Goal: Transaction & Acquisition: Book appointment/travel/reservation

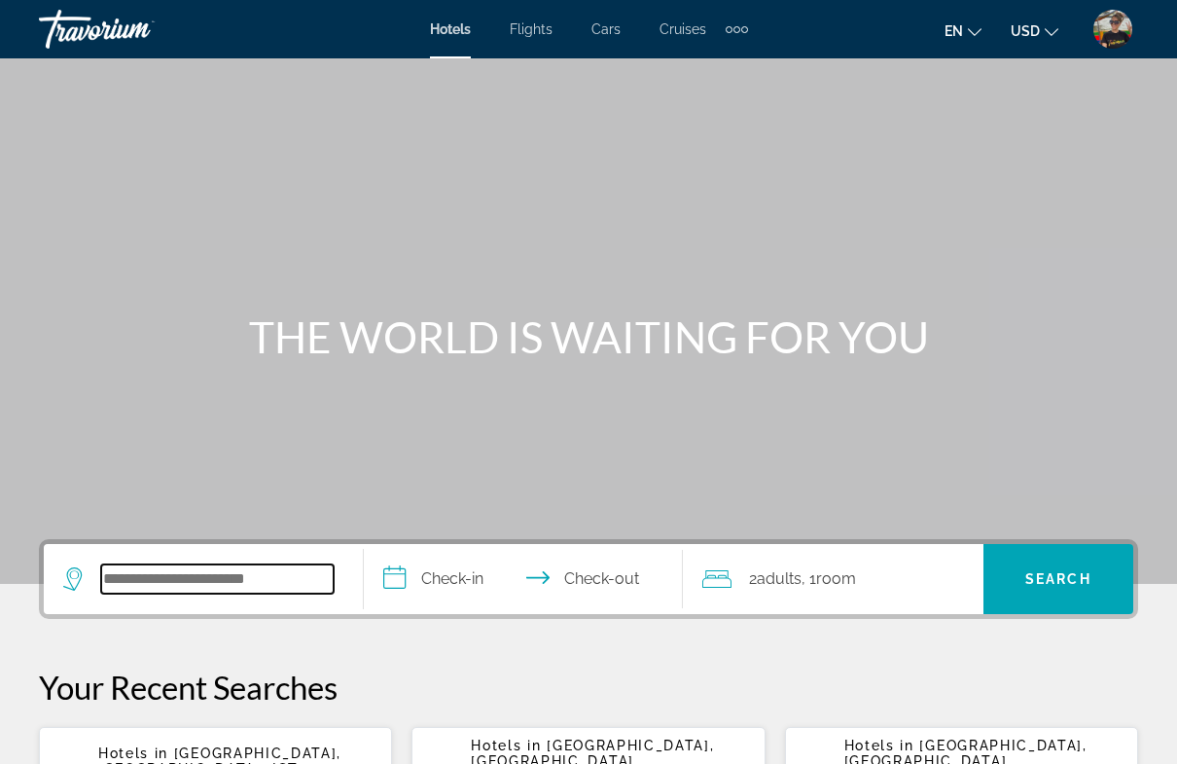
click at [209, 593] on input "Search hotel destination" at bounding box center [217, 578] width 233 height 29
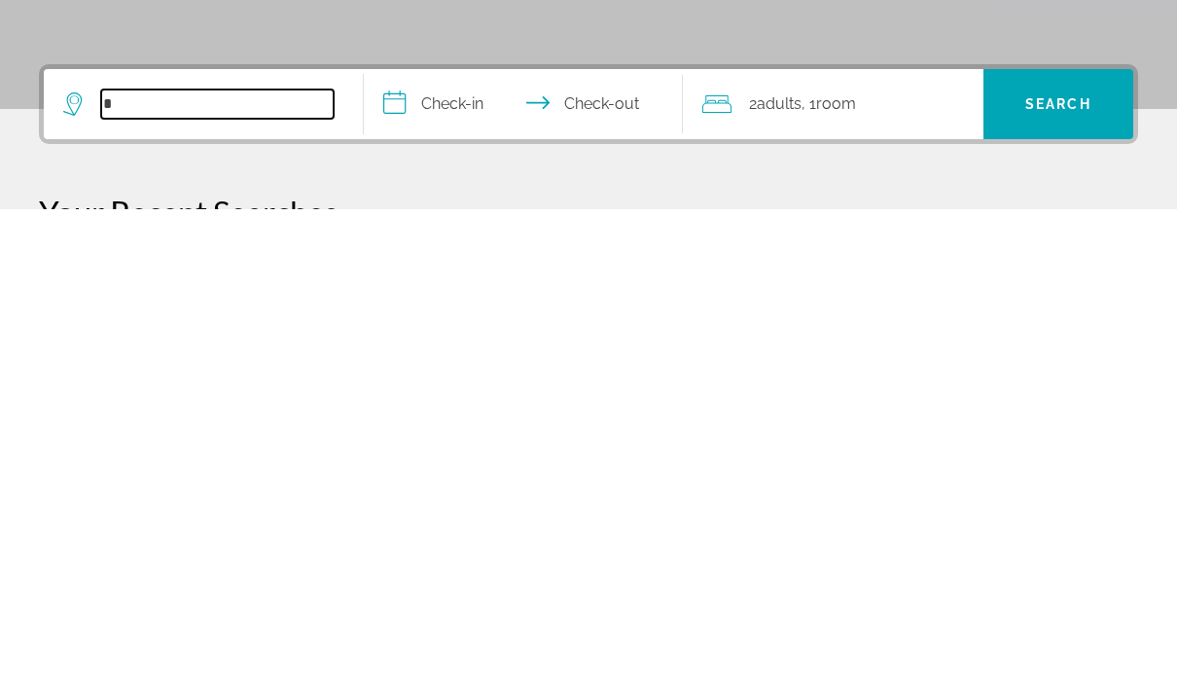
scroll to position [349, 0]
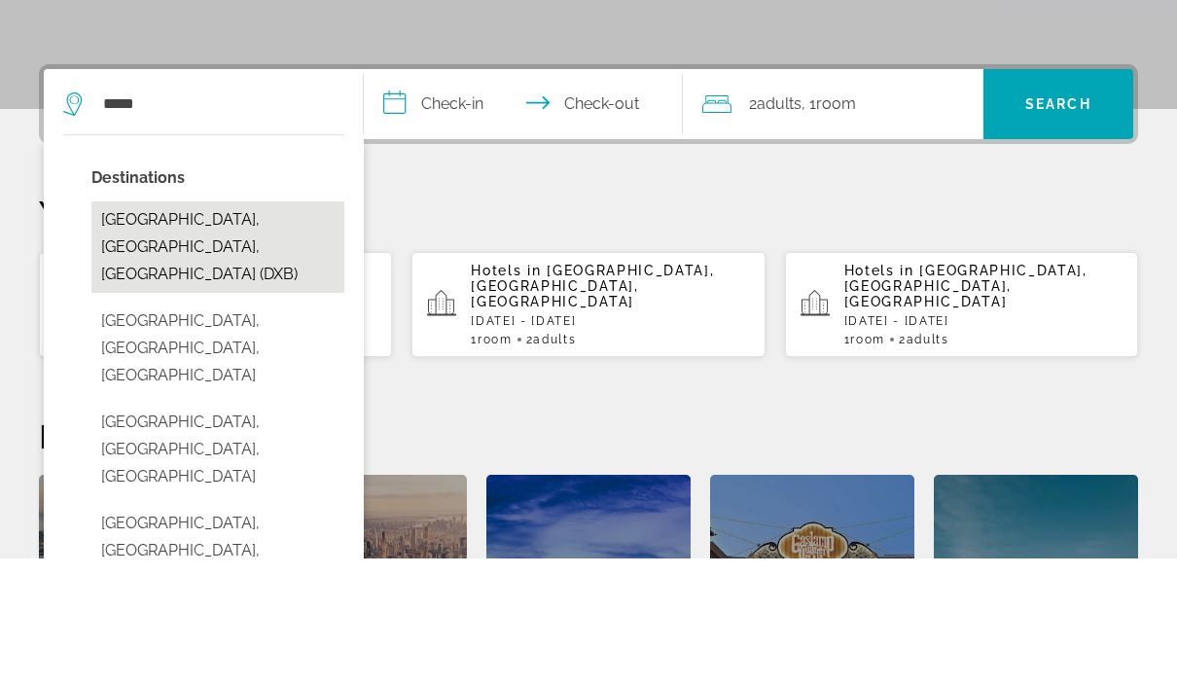
click at [283, 327] on button "[GEOGRAPHIC_DATA], [GEOGRAPHIC_DATA], [GEOGRAPHIC_DATA] (DXB)" at bounding box center [217, 372] width 253 height 91
type input "**********"
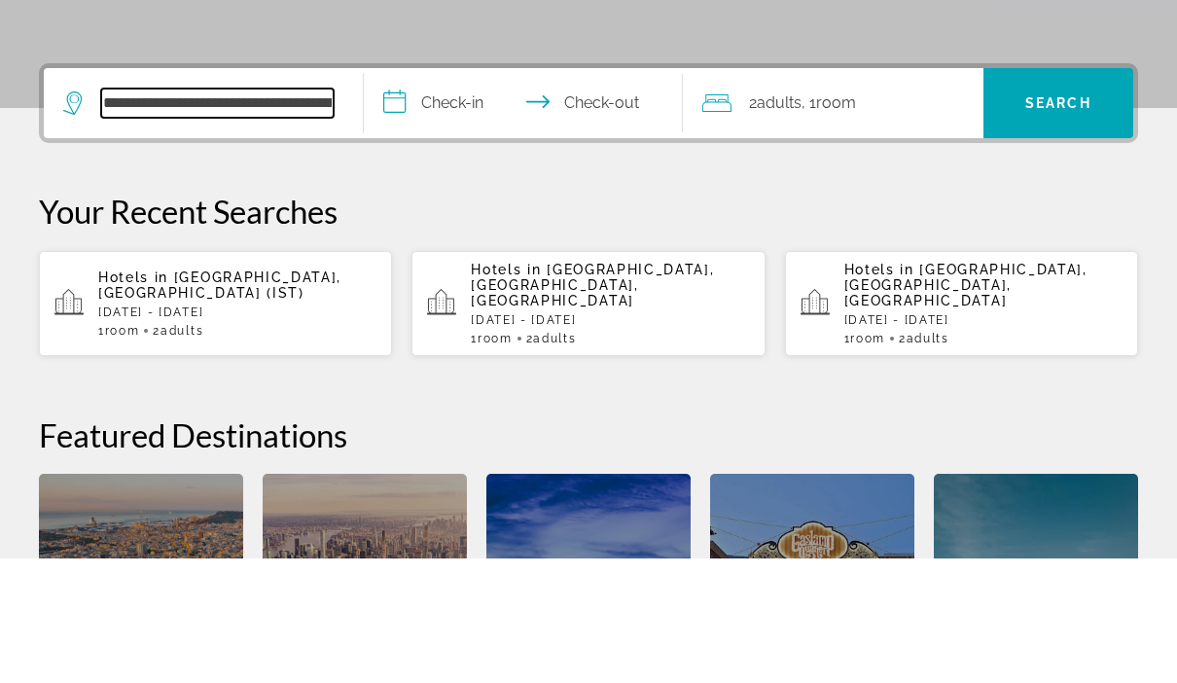
scroll to position [476, 0]
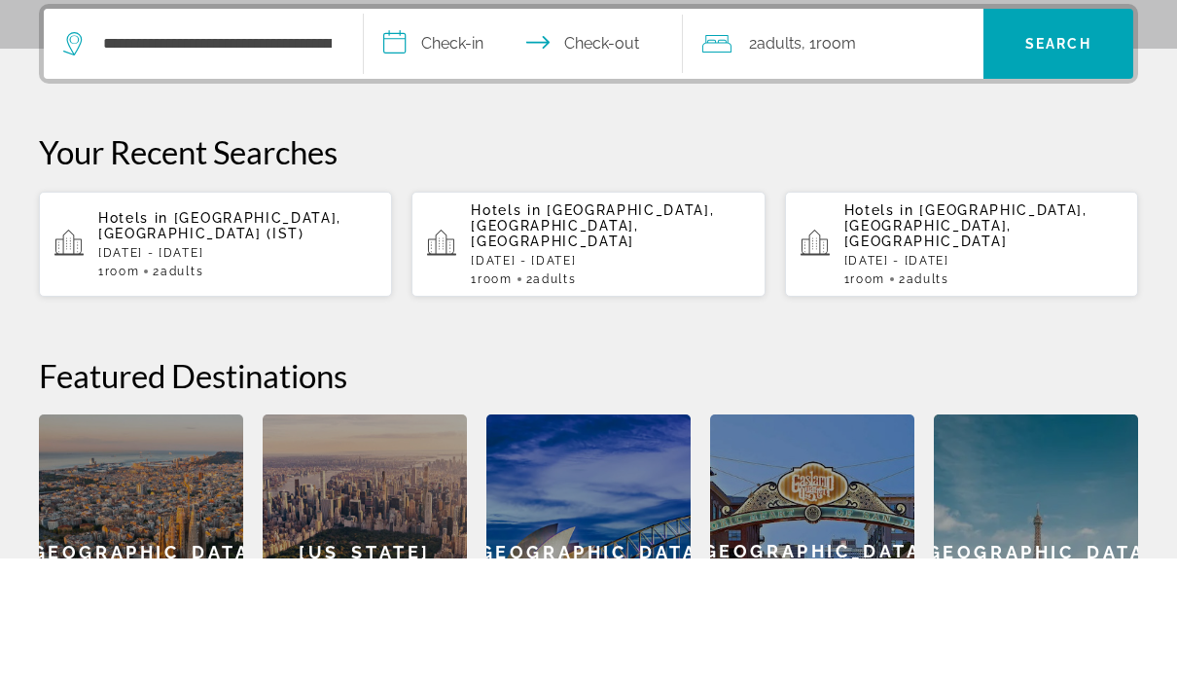
click at [431, 134] on input "**********" at bounding box center [528, 172] width 328 height 76
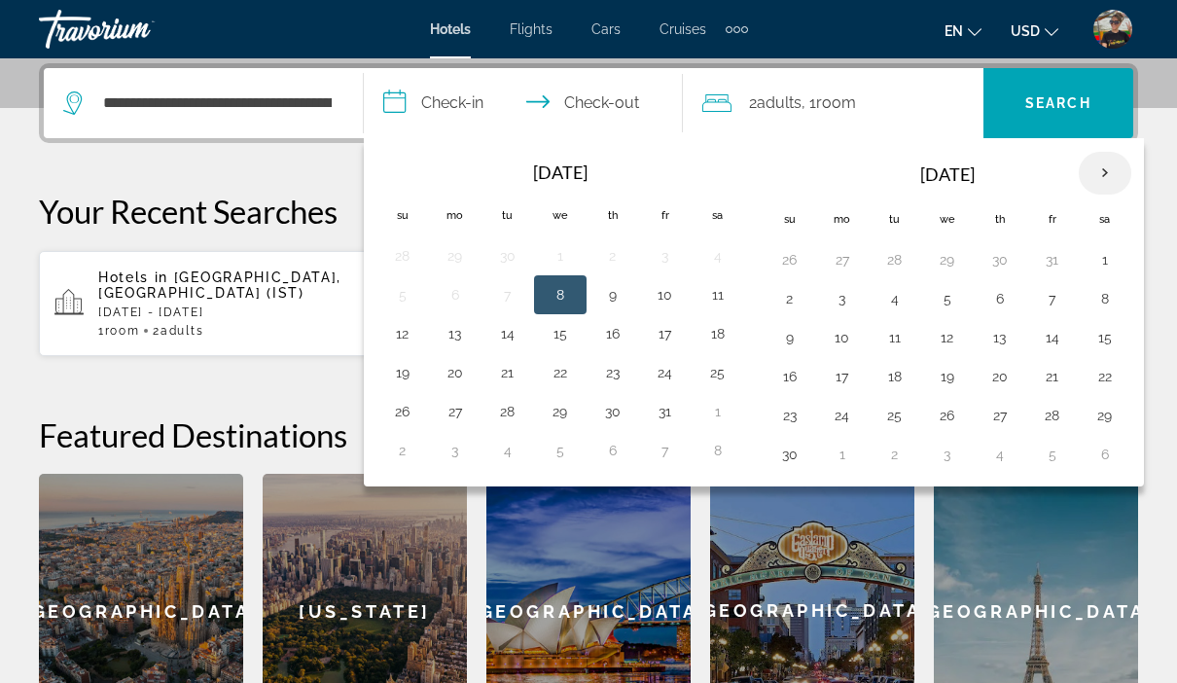
click at [1097, 160] on th "Next month" at bounding box center [1105, 173] width 53 height 43
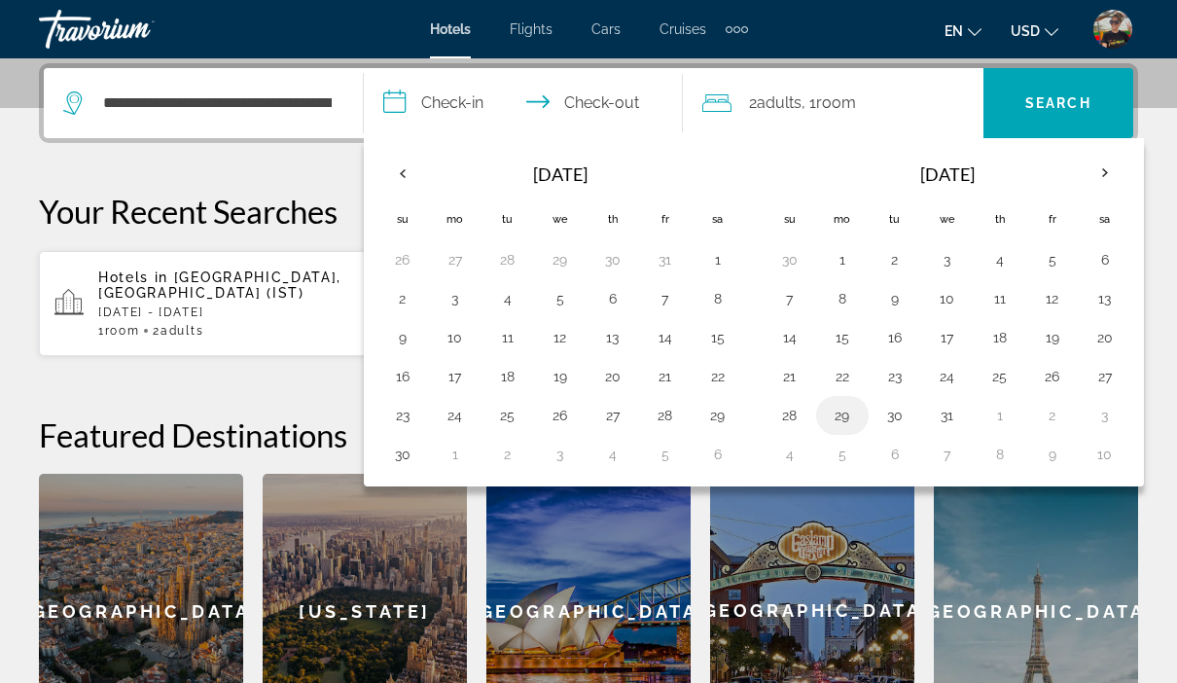
click at [846, 419] on button "29" at bounding box center [842, 415] width 31 height 27
click at [1120, 176] on th "Next month" at bounding box center [1105, 173] width 53 height 43
click at [846, 300] on button "5" at bounding box center [842, 298] width 31 height 27
type input "**********"
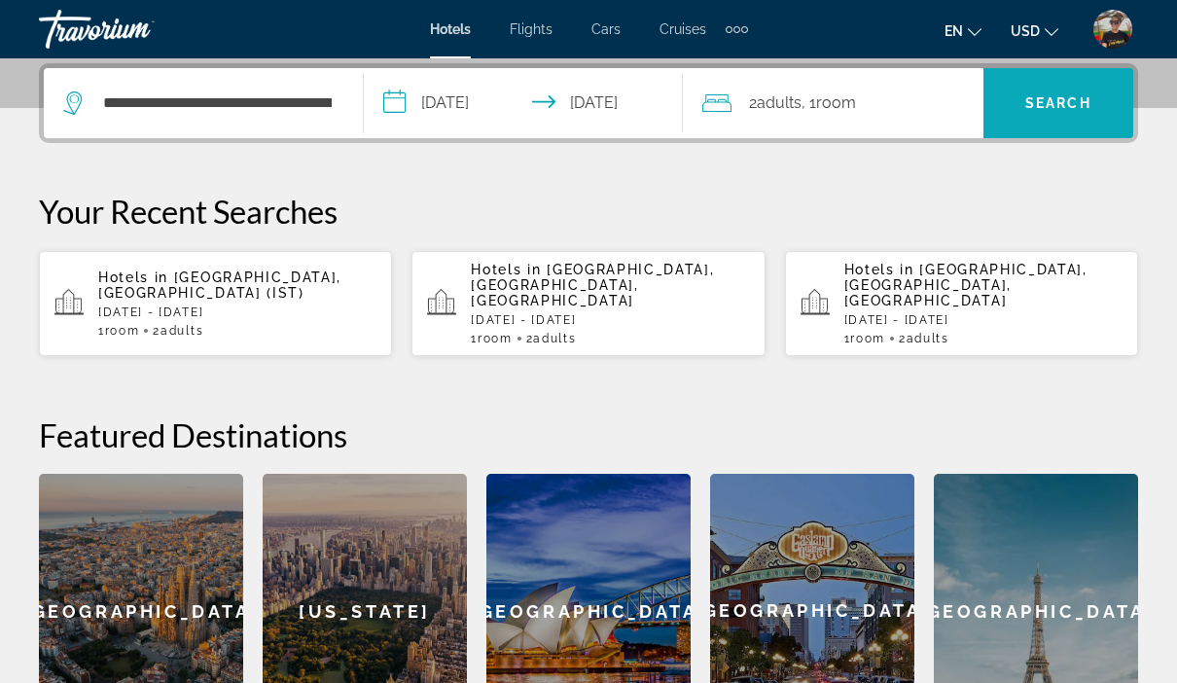
click at [1030, 126] on span "Search" at bounding box center [1059, 103] width 150 height 70
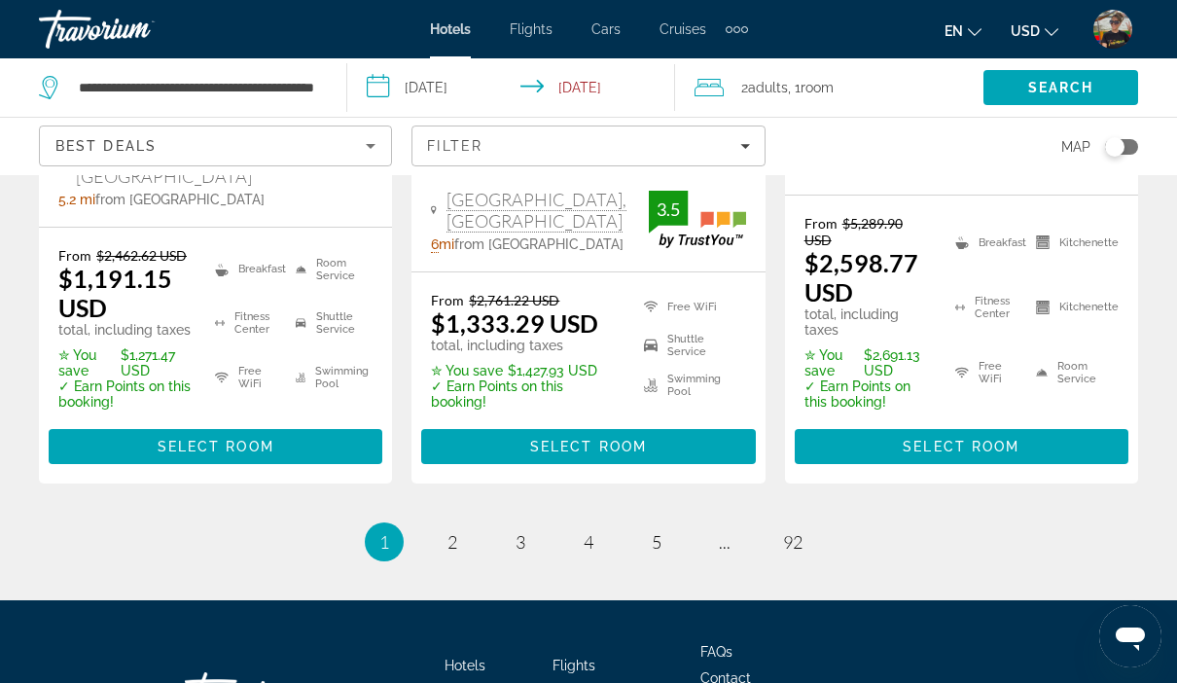
scroll to position [3101, 0]
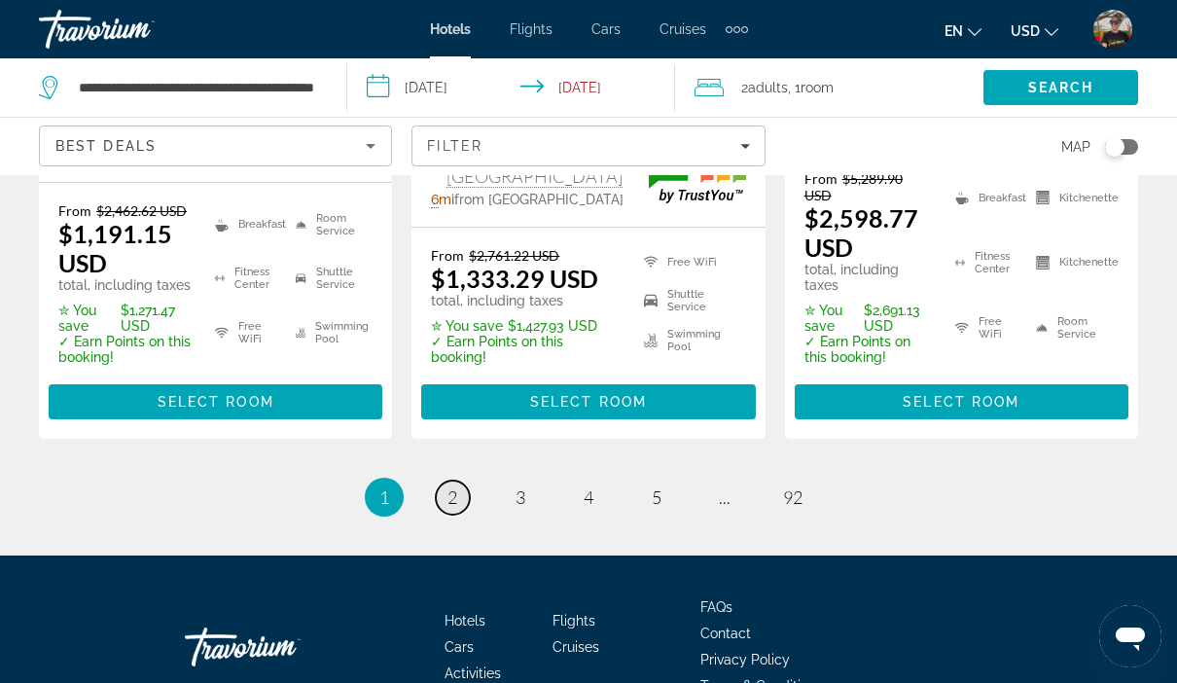
click at [456, 486] on span "2" at bounding box center [453, 496] width 10 height 21
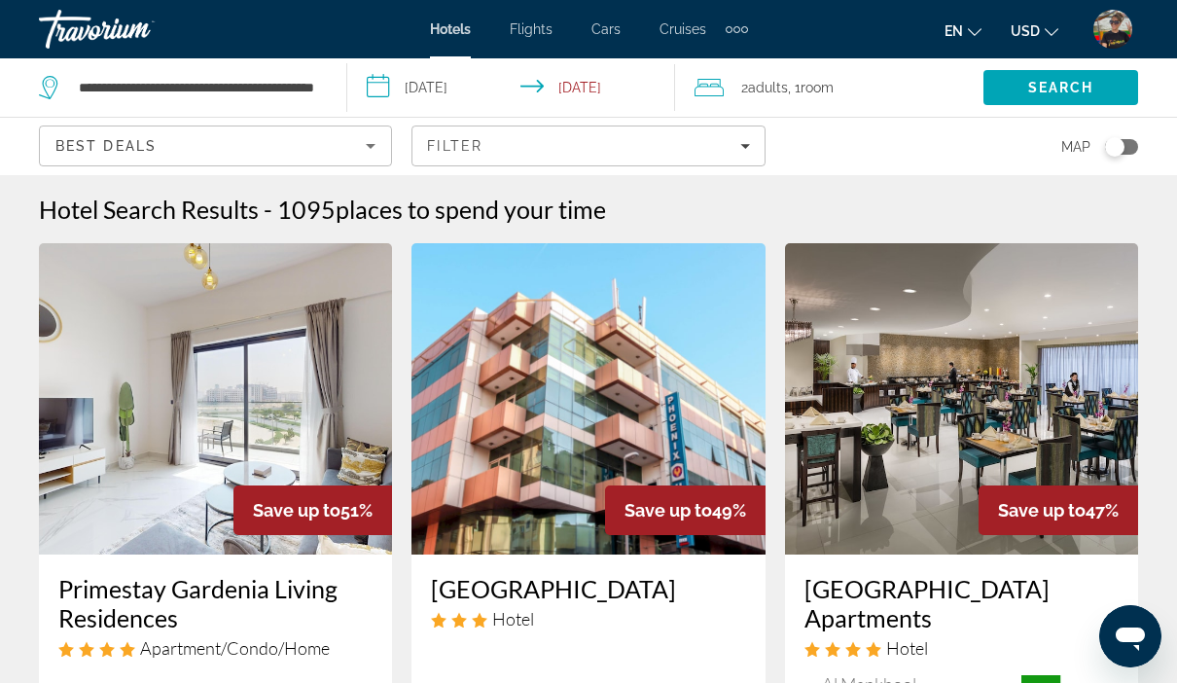
click at [462, 98] on input "**********" at bounding box center [515, 90] width 336 height 64
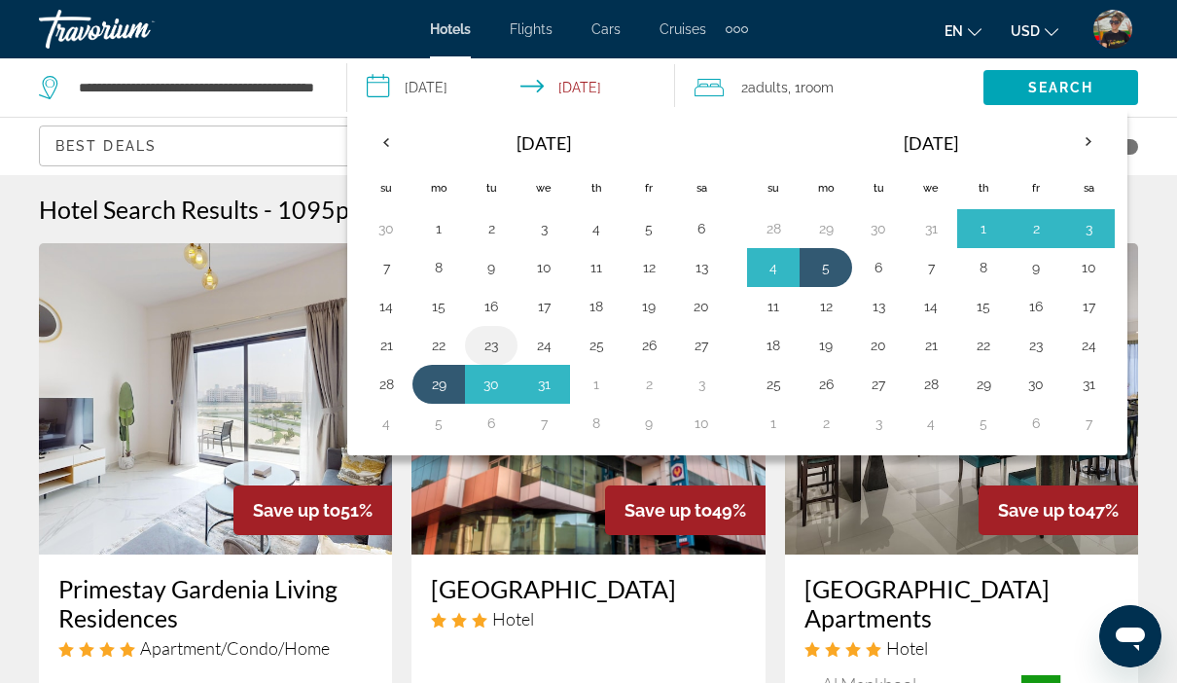
click at [498, 354] on button "23" at bounding box center [491, 345] width 31 height 27
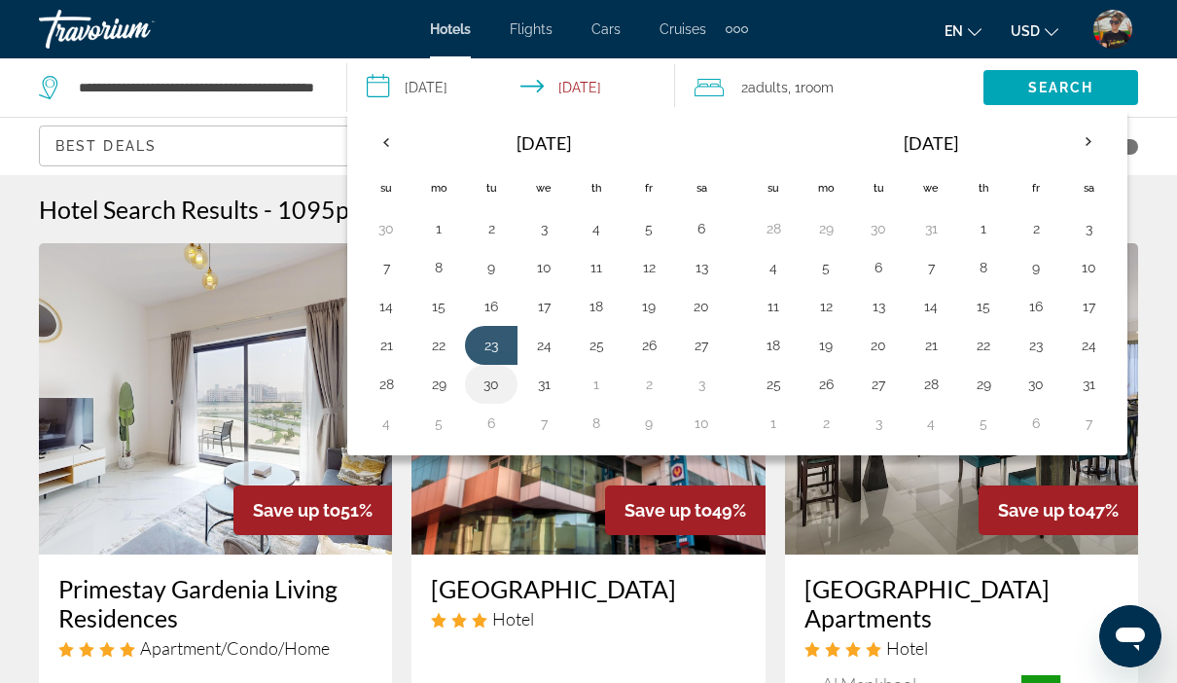
click at [496, 391] on button "30" at bounding box center [491, 384] width 31 height 27
type input "**********"
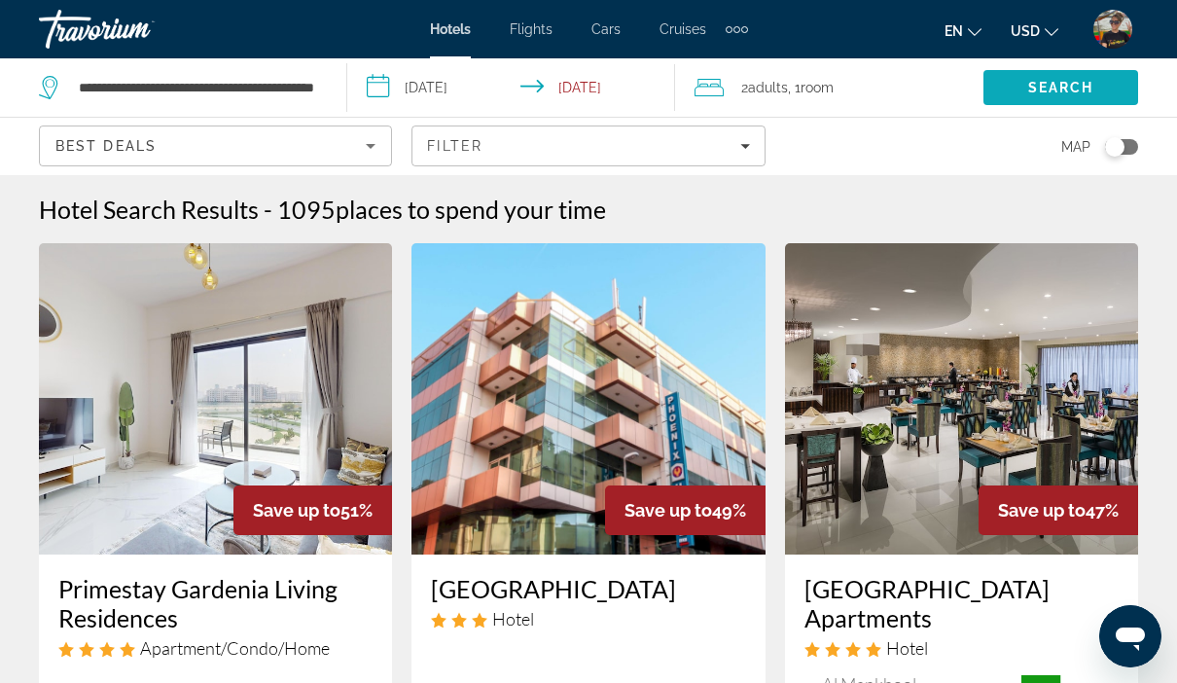
click at [1040, 94] on span "Search" at bounding box center [1061, 88] width 66 height 16
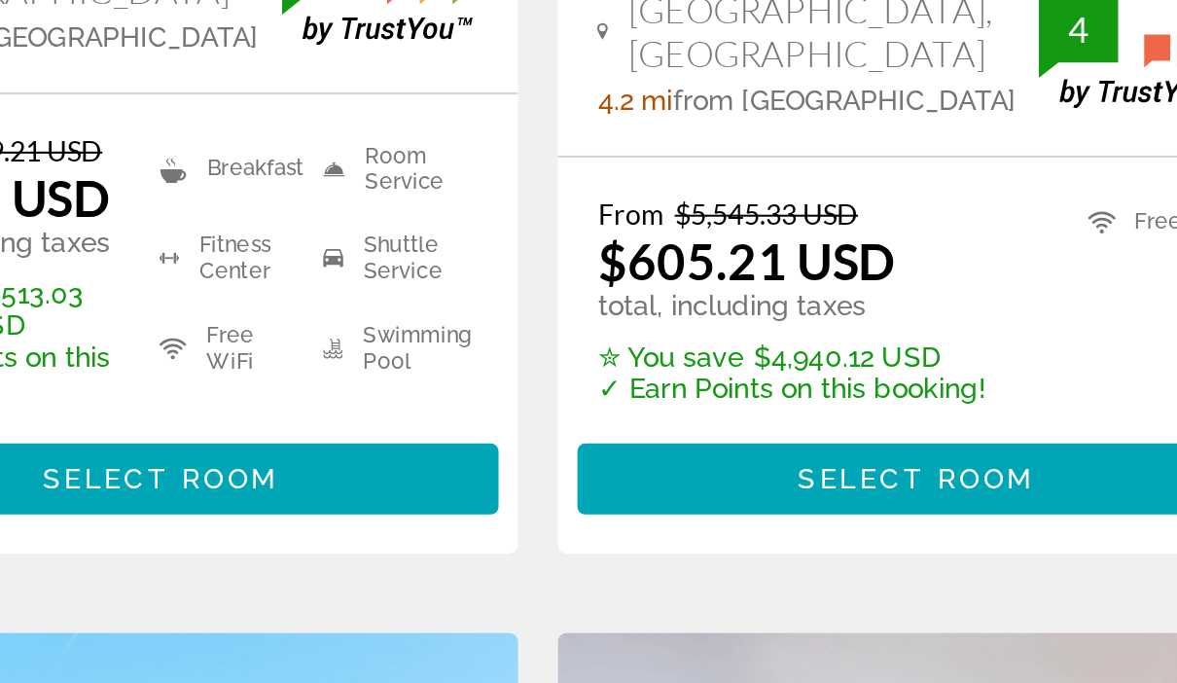
scroll to position [377, 0]
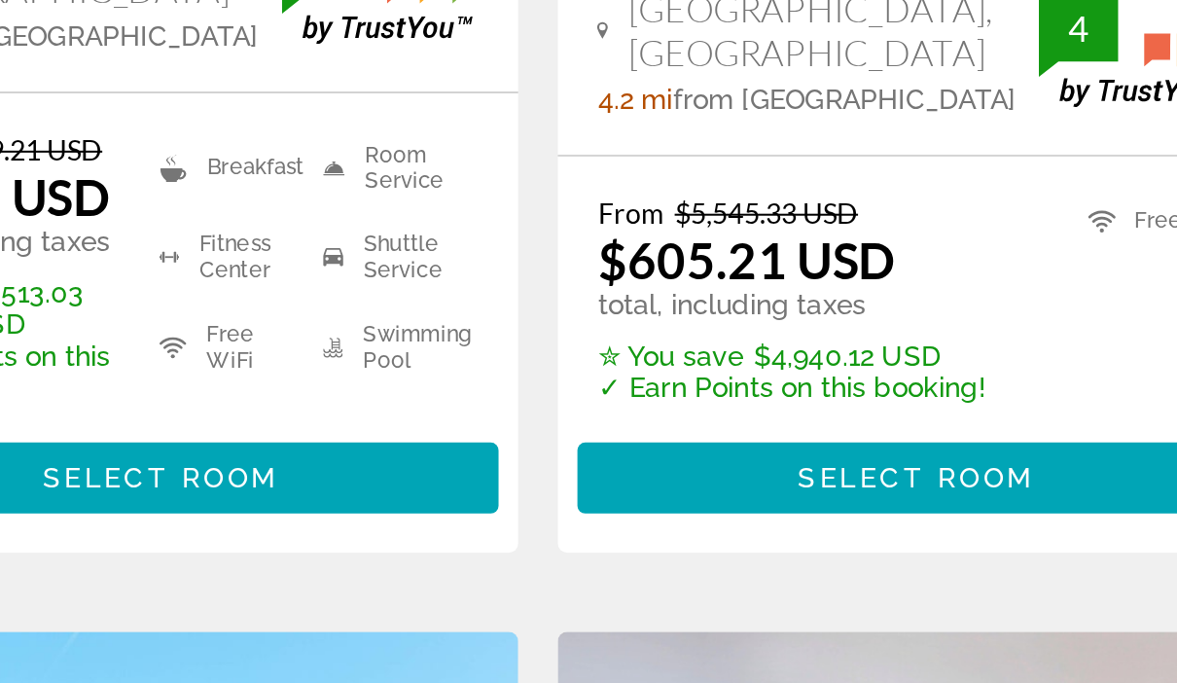
click at [139, 518] on span "Main content" at bounding box center [216, 541] width 334 height 47
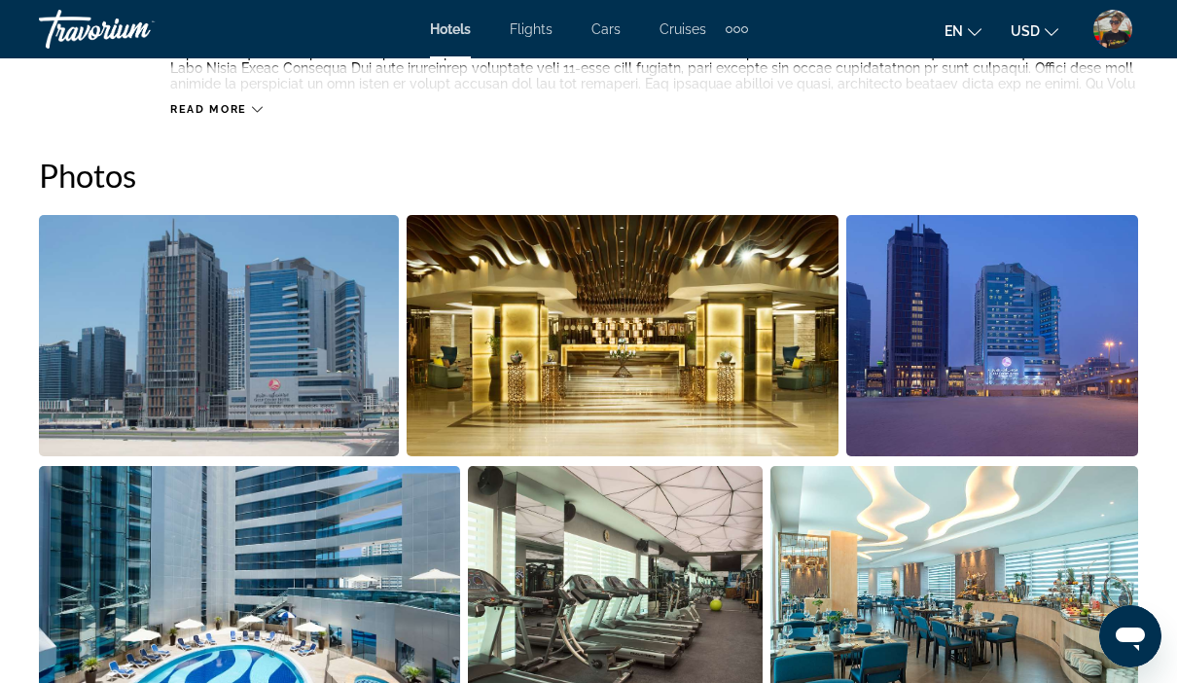
scroll to position [1253, 0]
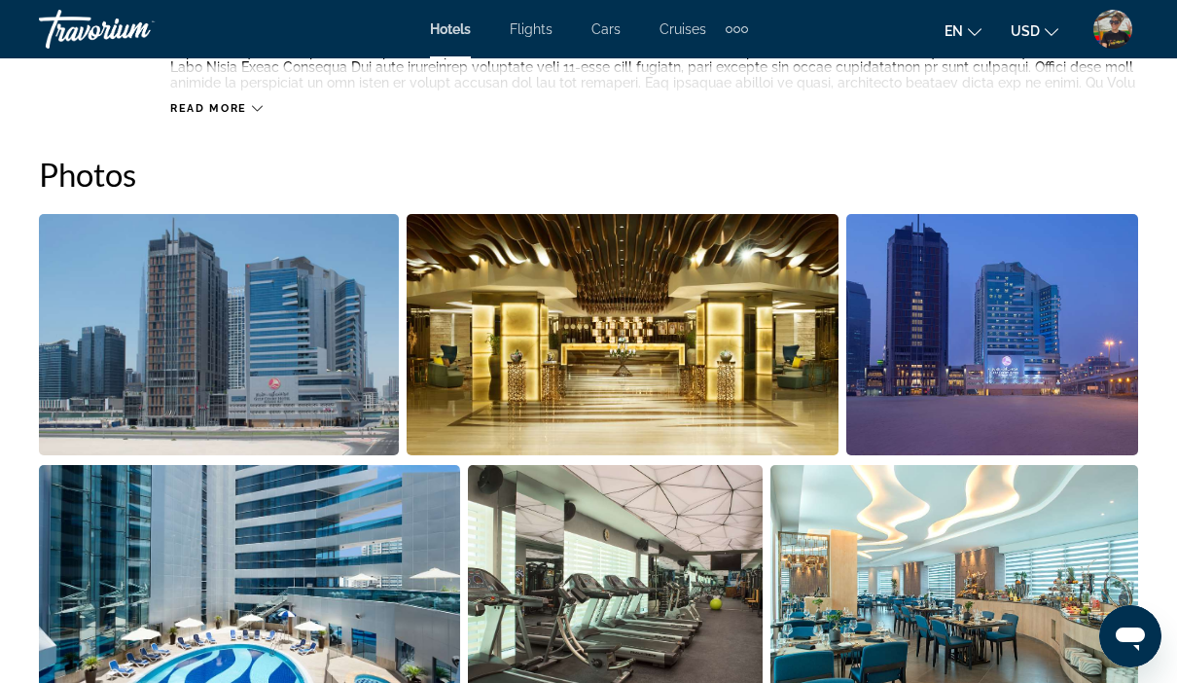
click at [342, 355] on img "Open full-screen image slider" at bounding box center [219, 334] width 360 height 241
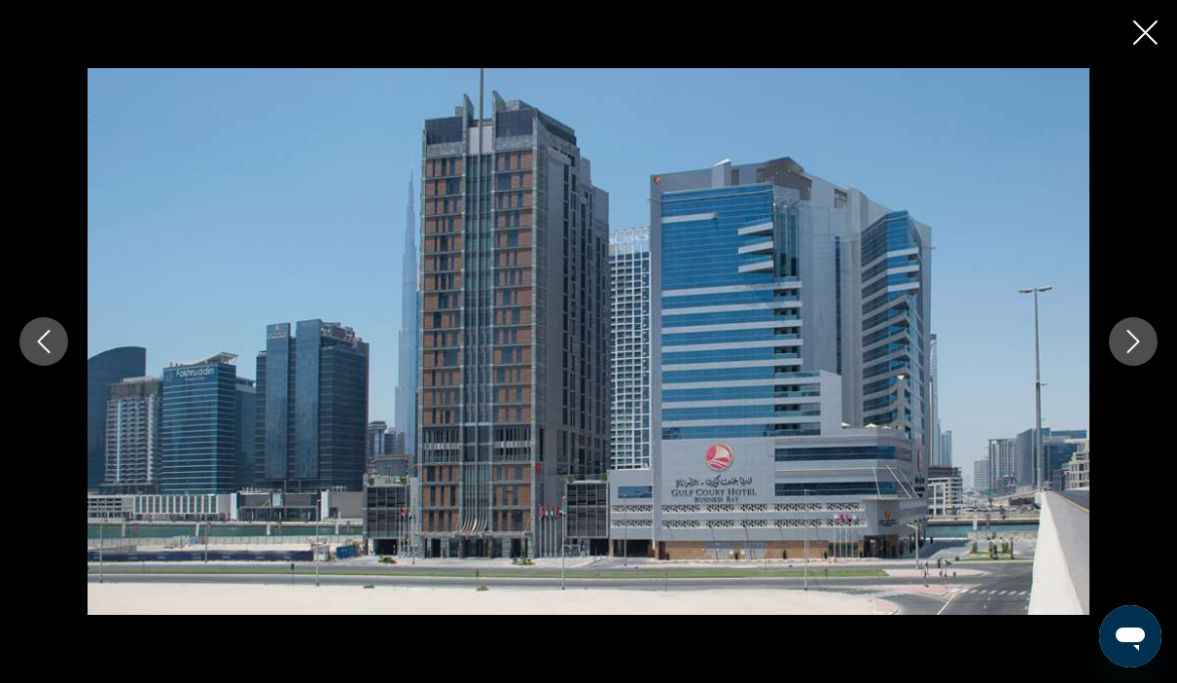
click at [1154, 347] on button "Next image" at bounding box center [1133, 341] width 49 height 49
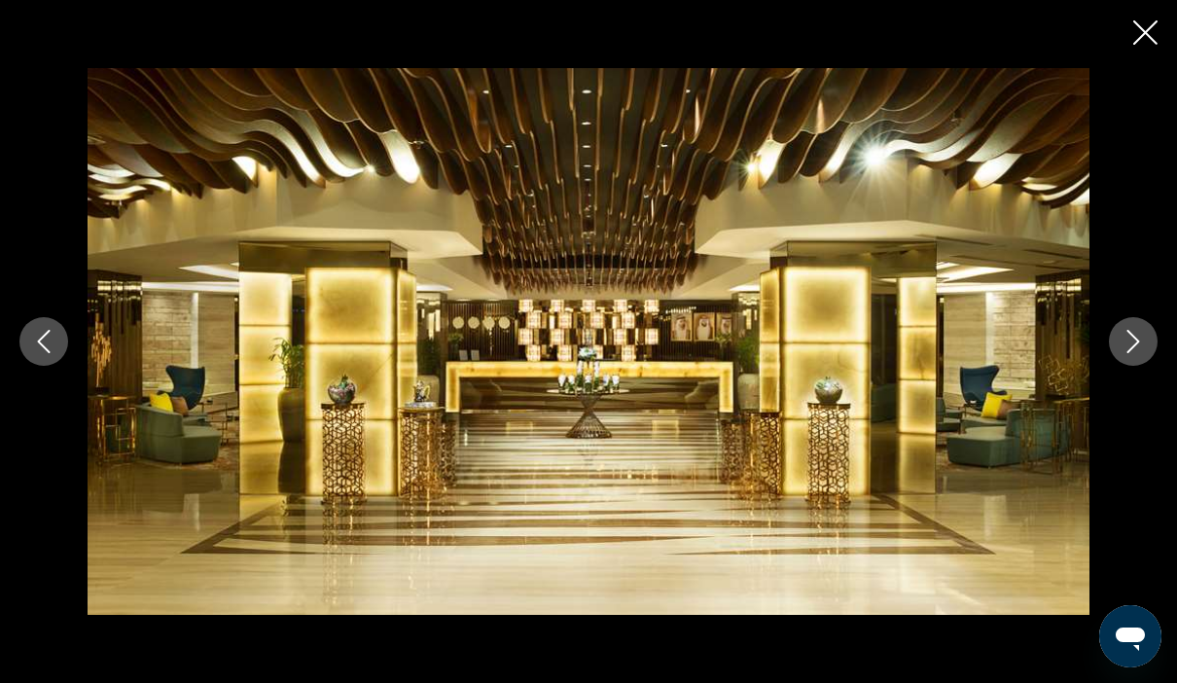
click at [1156, 339] on button "Next image" at bounding box center [1133, 341] width 49 height 49
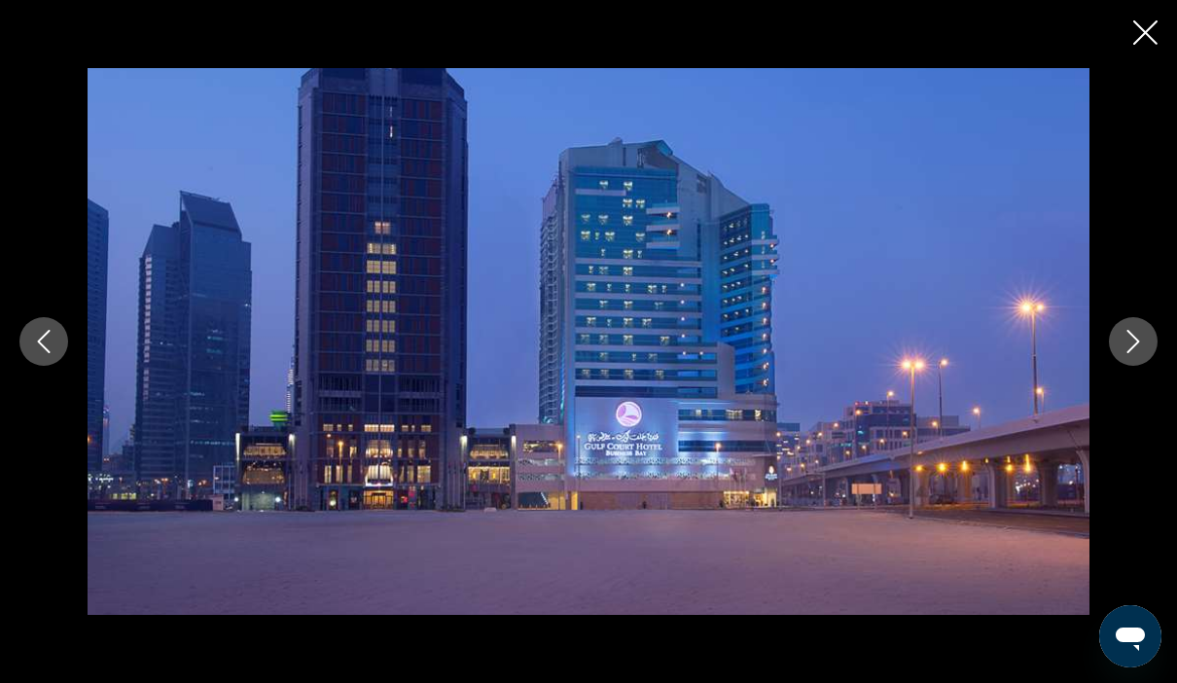
click at [1153, 349] on button "Next image" at bounding box center [1133, 341] width 49 height 49
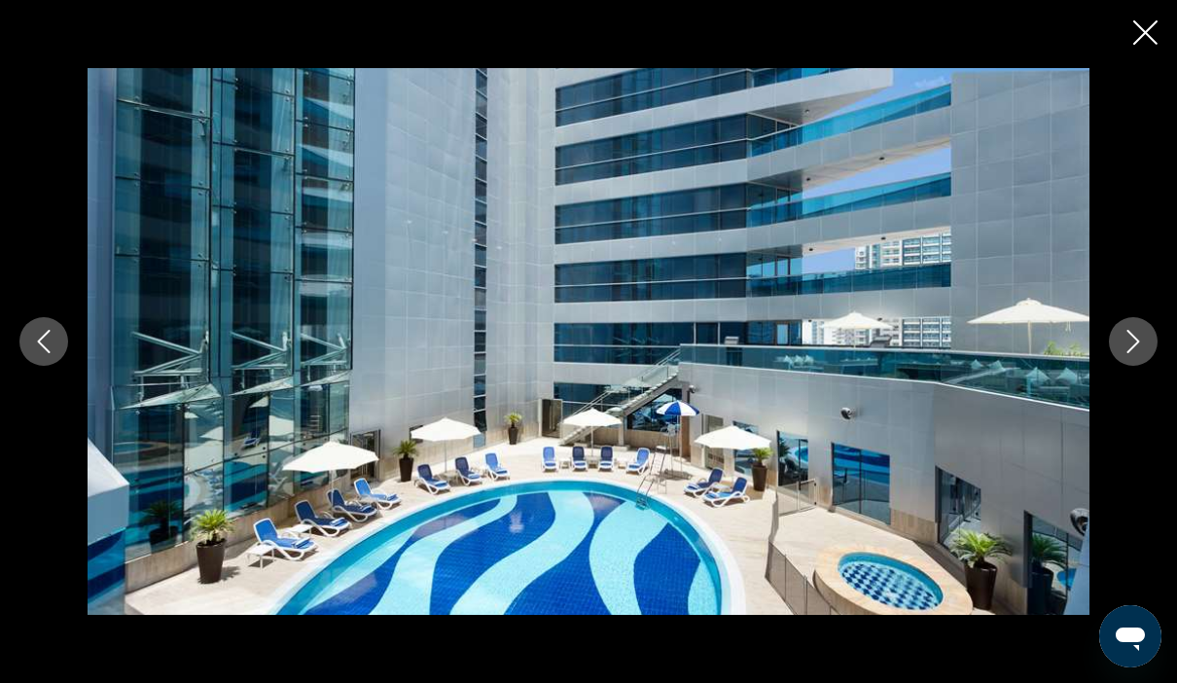
click at [1133, 352] on icon "Next image" at bounding box center [1133, 341] width 23 height 23
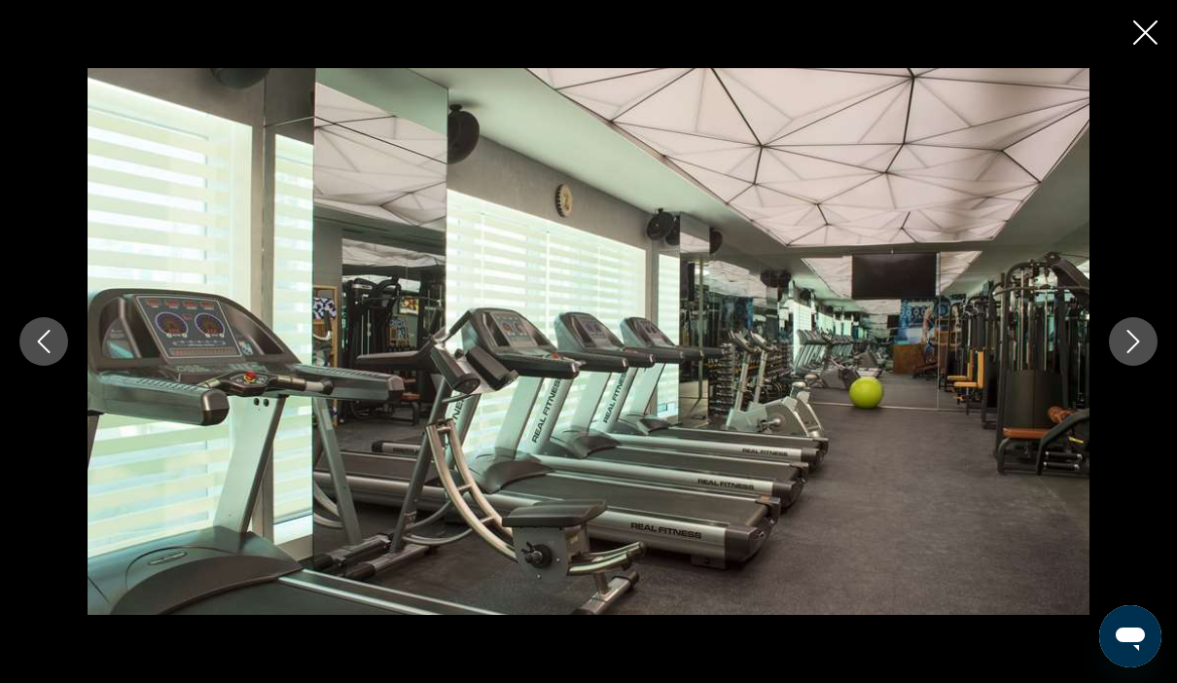
click at [1128, 350] on icon "Next image" at bounding box center [1133, 341] width 23 height 23
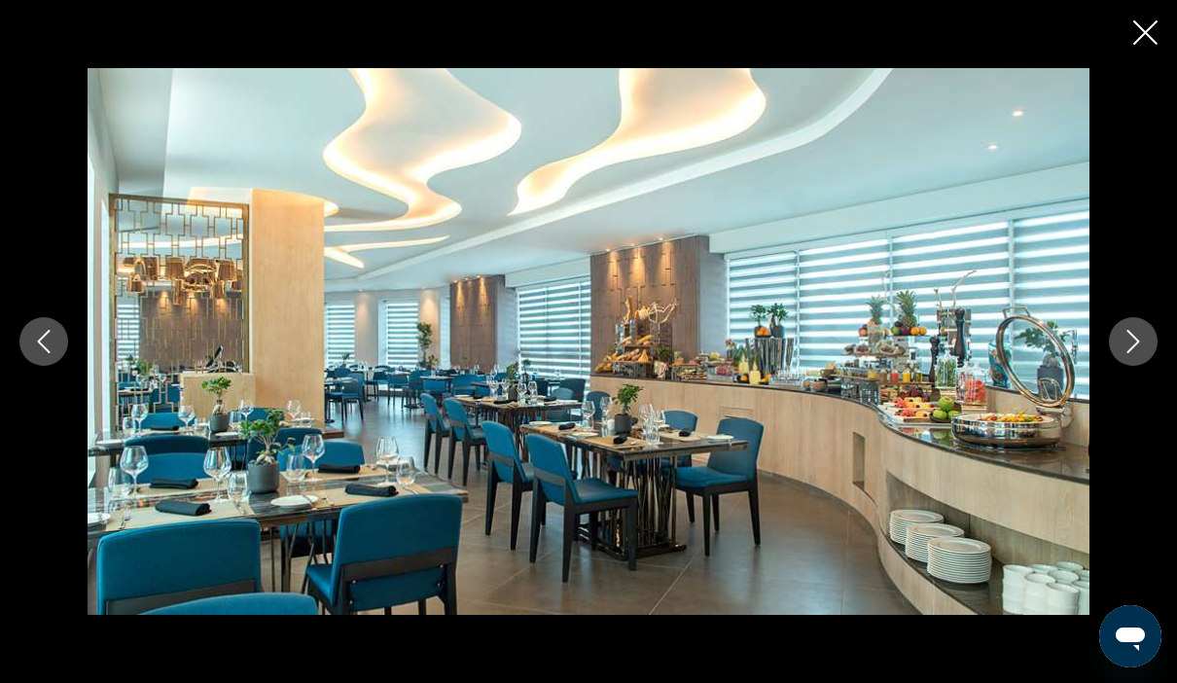
click at [1118, 346] on button "Next image" at bounding box center [1133, 341] width 49 height 49
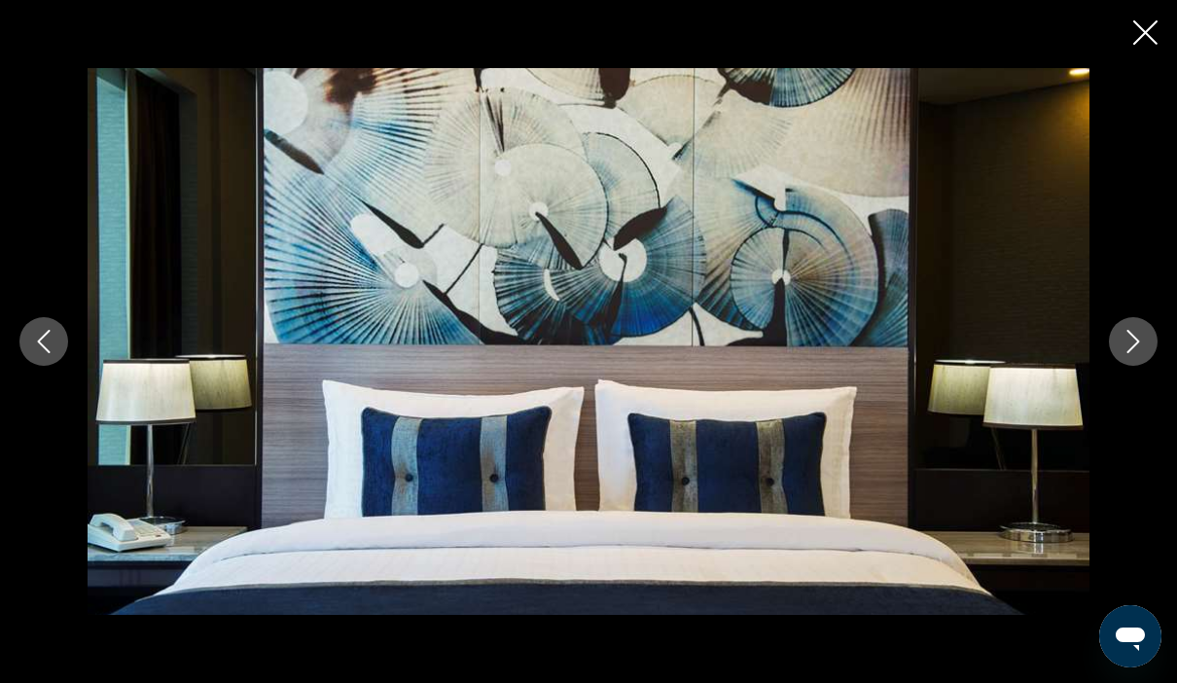
click at [1126, 341] on icon "Next image" at bounding box center [1133, 341] width 23 height 23
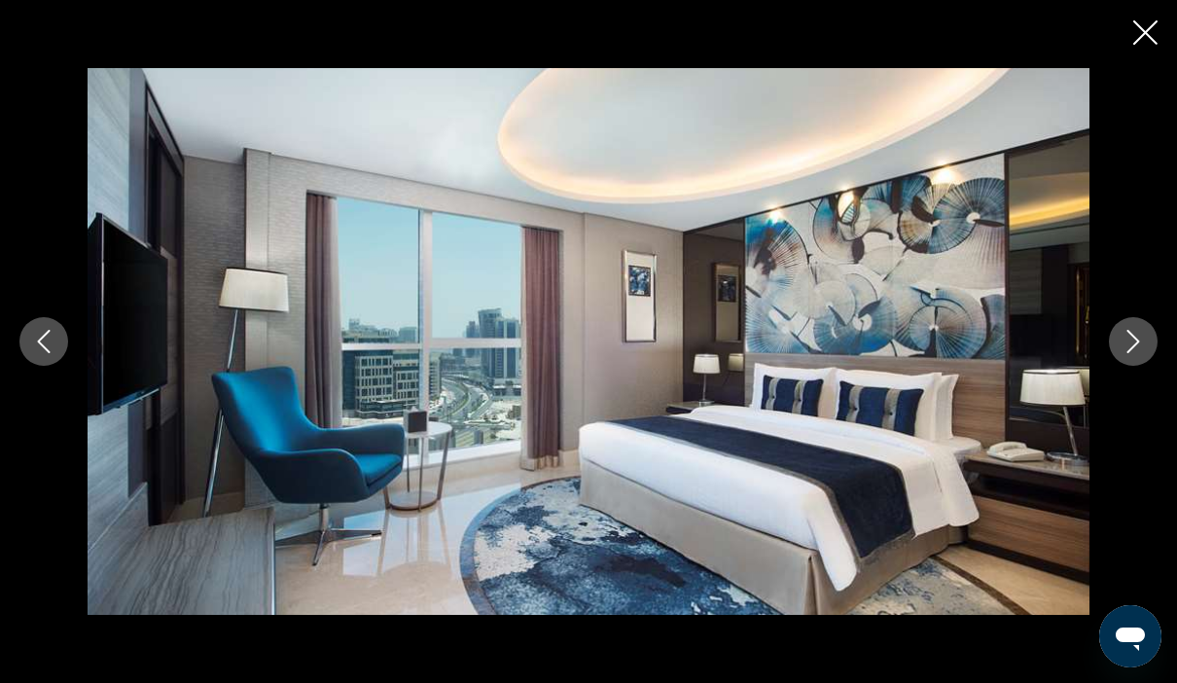
click at [1135, 338] on icon "Next image" at bounding box center [1134, 341] width 13 height 23
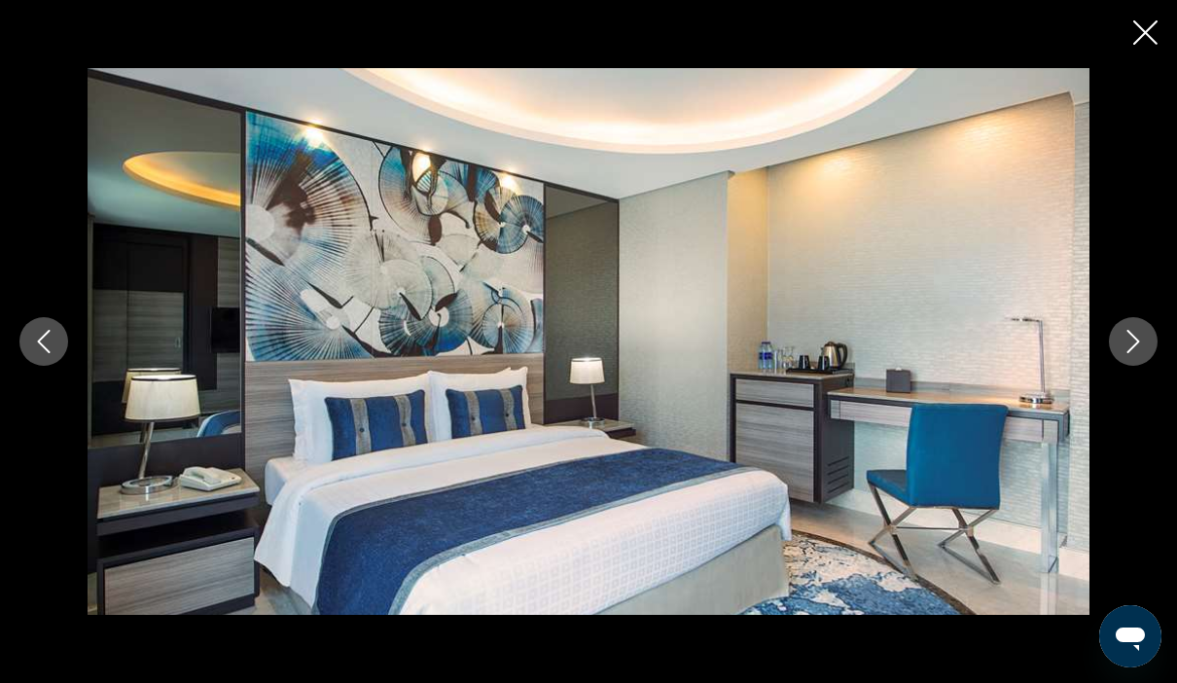
click at [1130, 335] on icon "Next image" at bounding box center [1133, 341] width 23 height 23
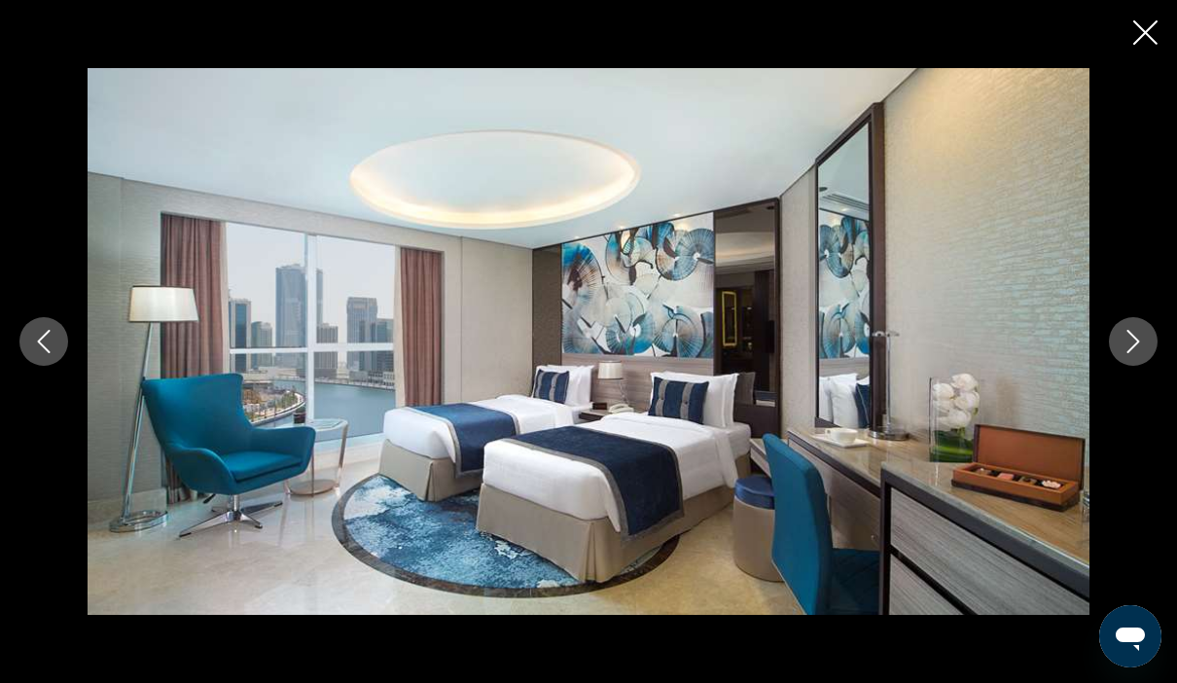
click at [1128, 344] on icon "Next image" at bounding box center [1133, 341] width 23 height 23
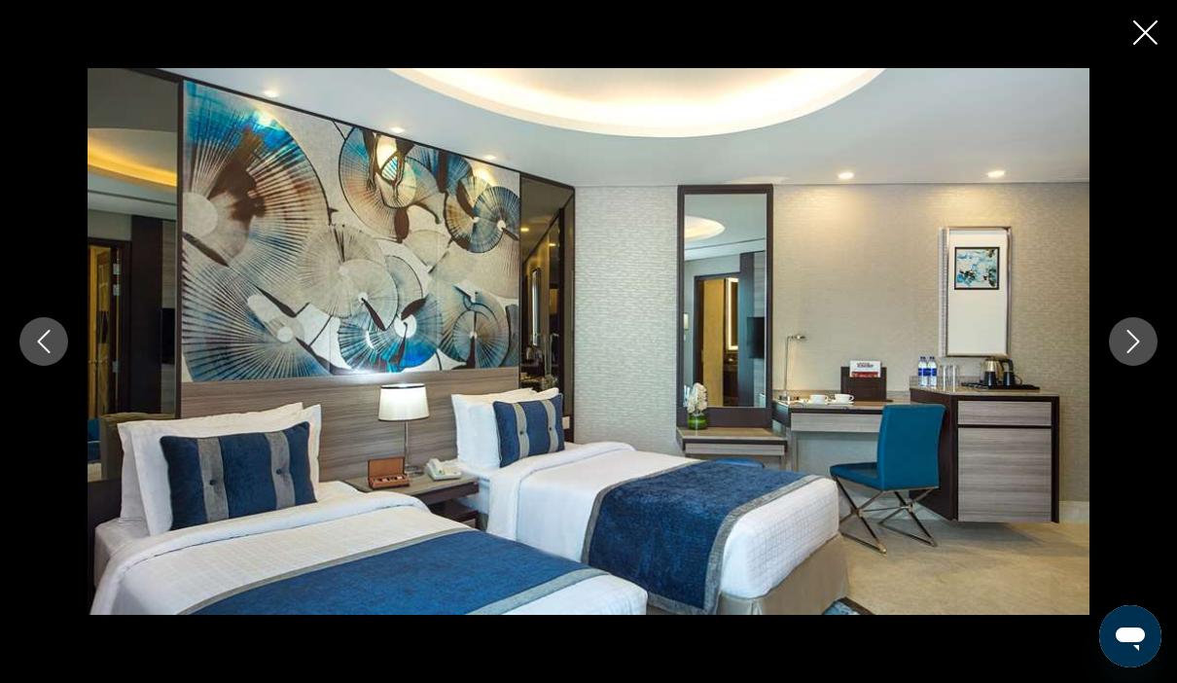
click at [1127, 348] on icon "Next image" at bounding box center [1133, 341] width 23 height 23
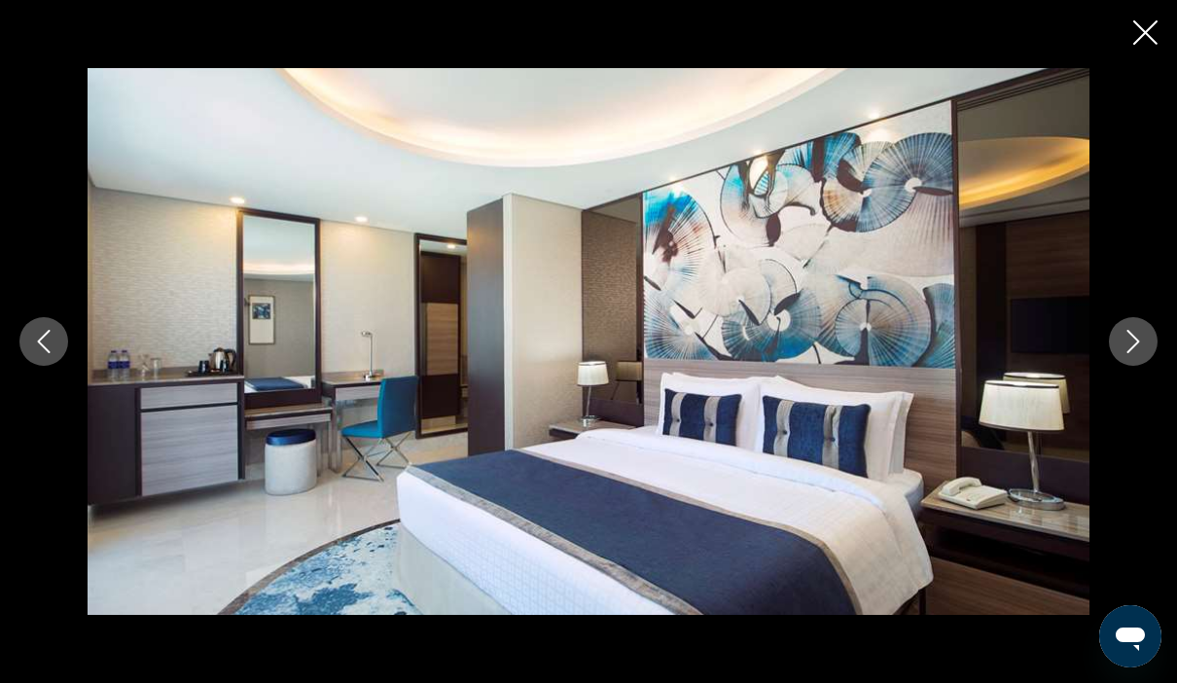
click at [1154, 354] on button "Next image" at bounding box center [1133, 341] width 49 height 49
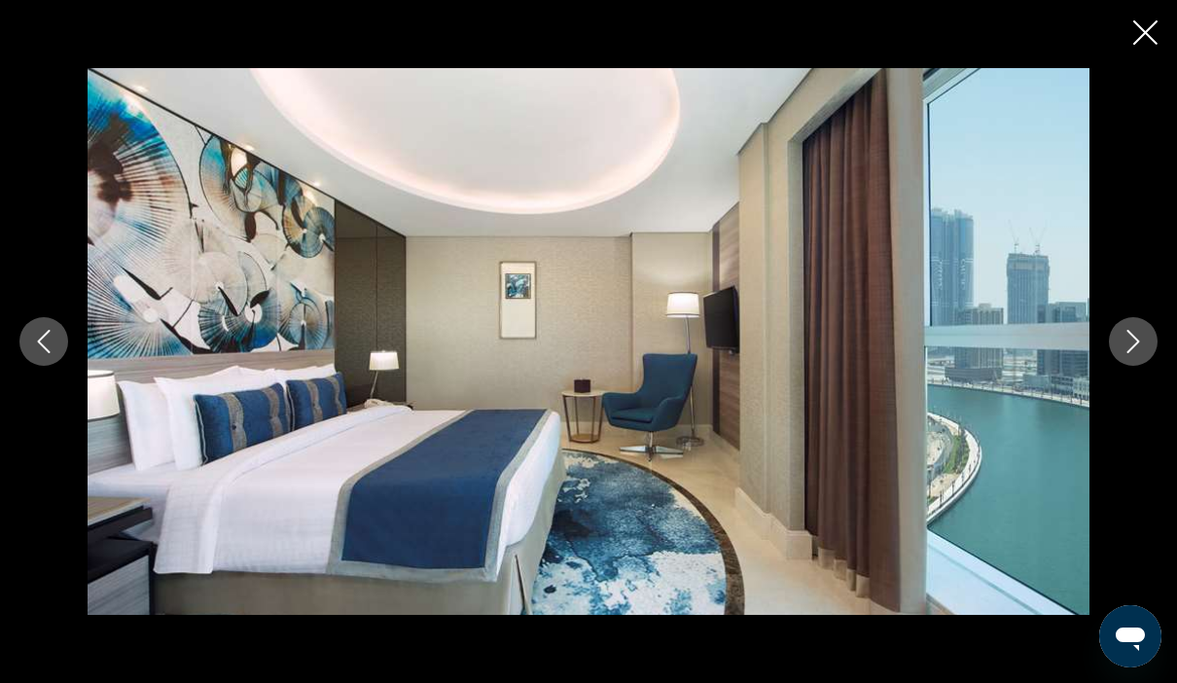
click at [1140, 351] on icon "Next image" at bounding box center [1133, 341] width 23 height 23
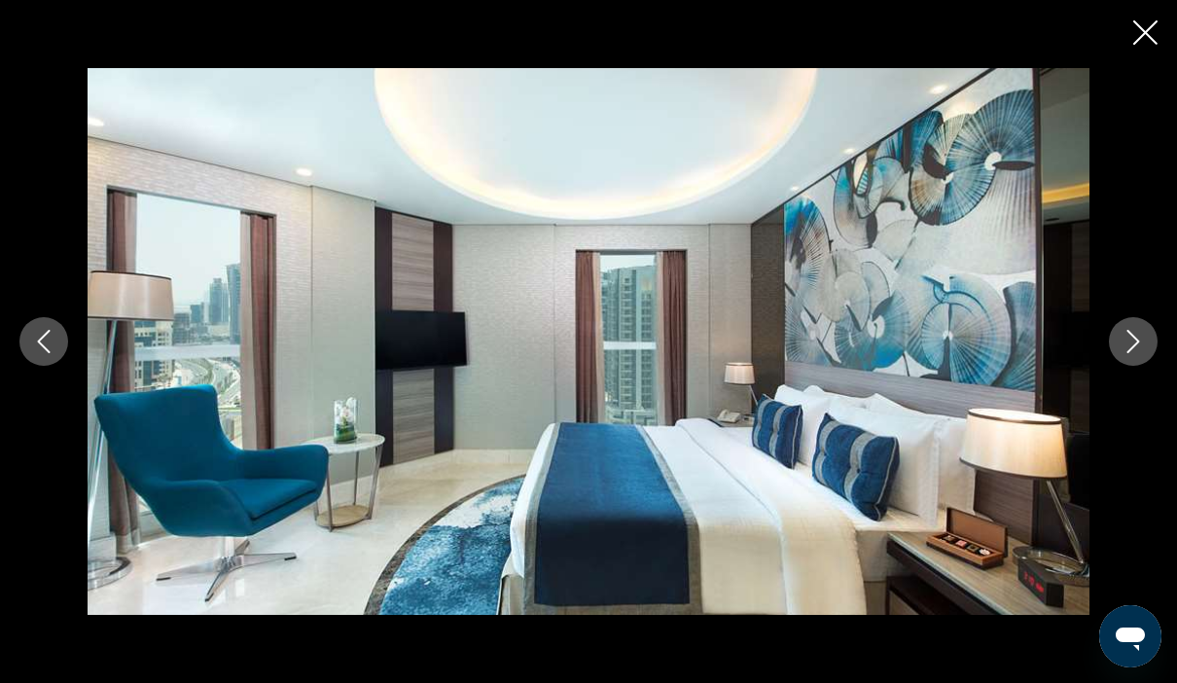
click at [1154, 346] on button "Next image" at bounding box center [1133, 341] width 49 height 49
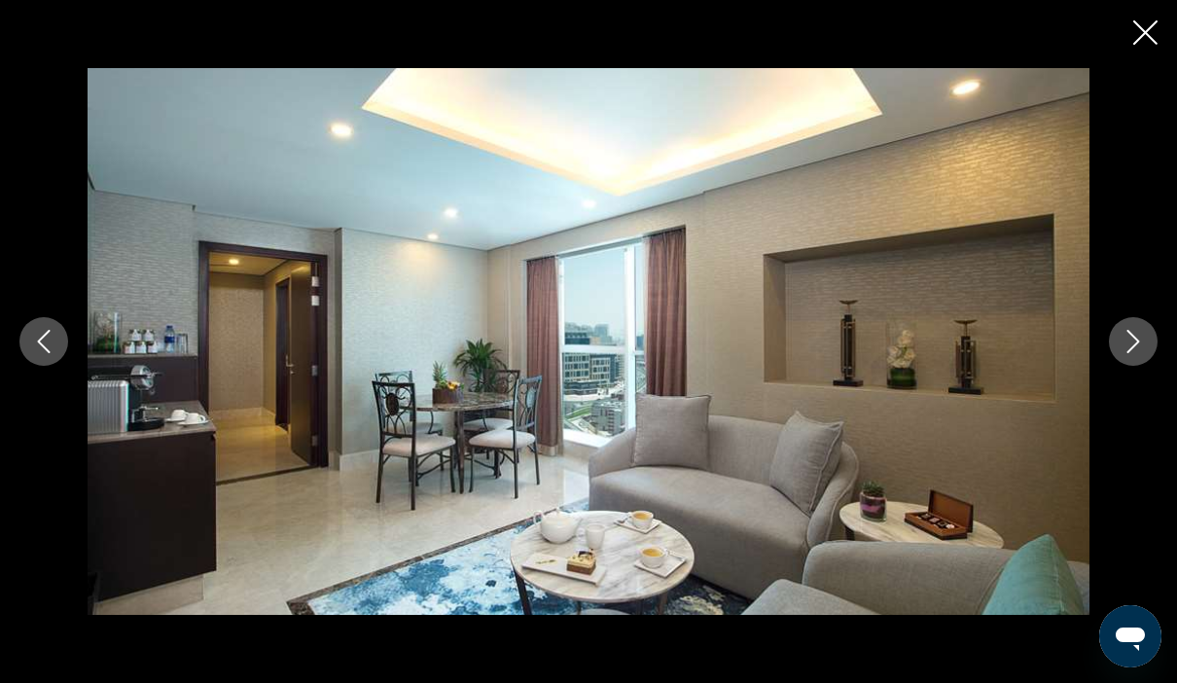
click at [1129, 362] on button "Next image" at bounding box center [1133, 341] width 49 height 49
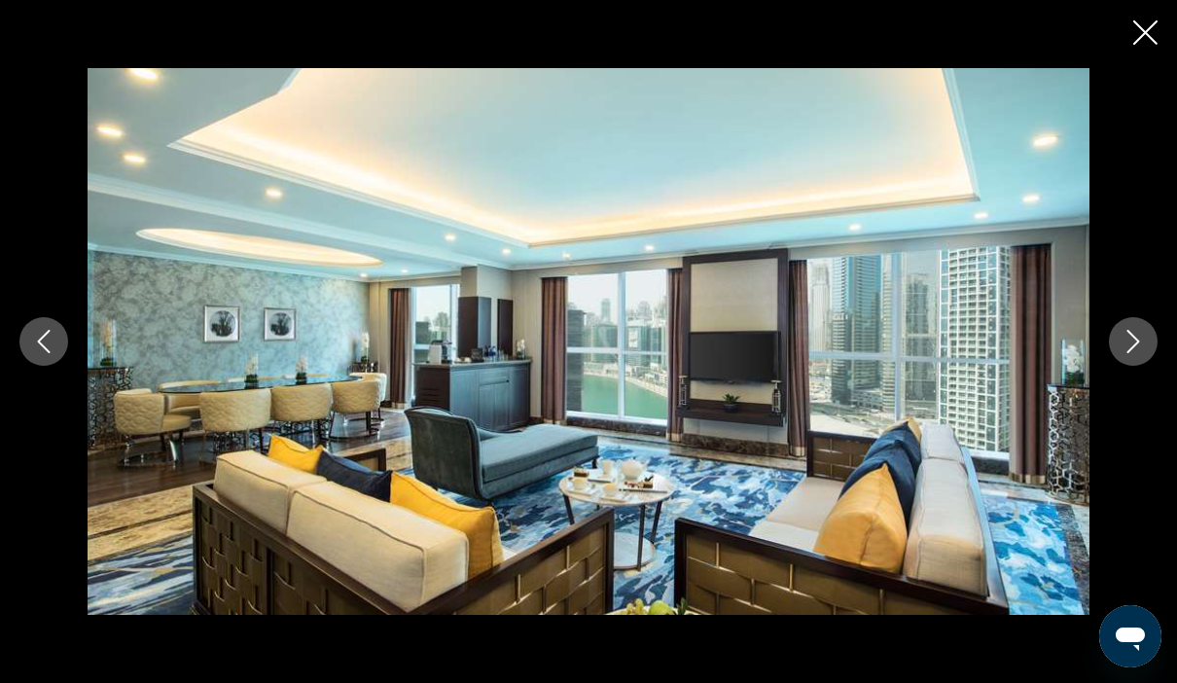
click at [1136, 391] on div "prev next" at bounding box center [588, 341] width 1177 height 547
click at [1130, 357] on button "Next image" at bounding box center [1133, 341] width 49 height 49
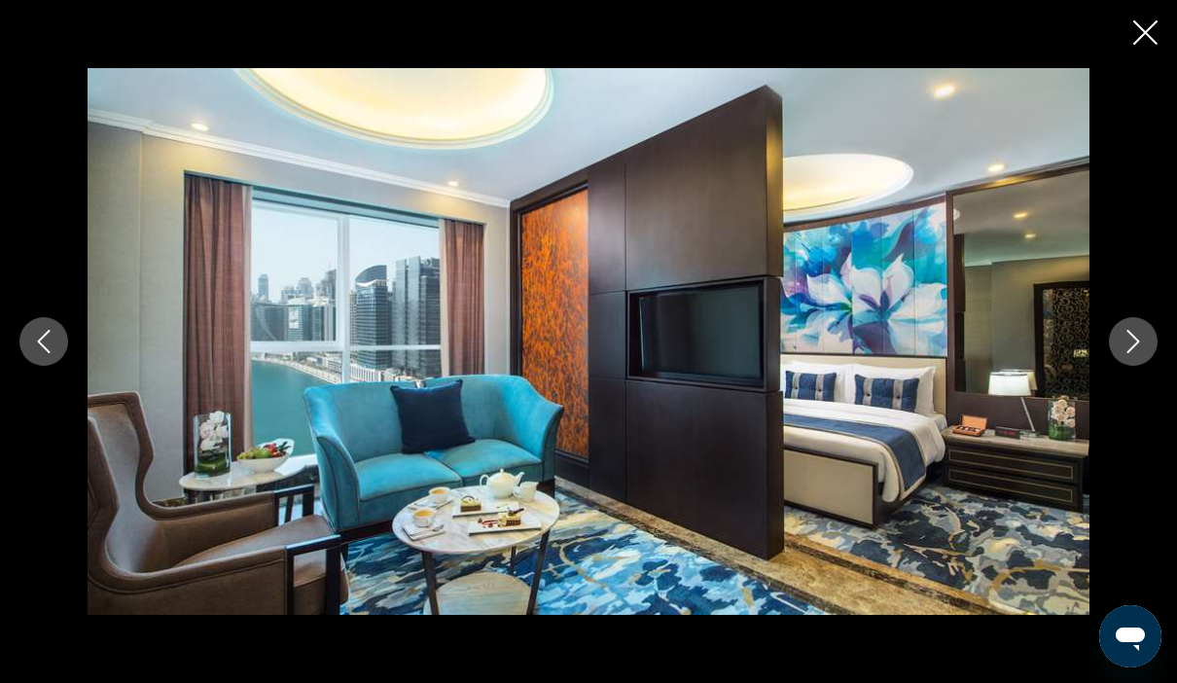
click at [1133, 362] on button "Next image" at bounding box center [1133, 341] width 49 height 49
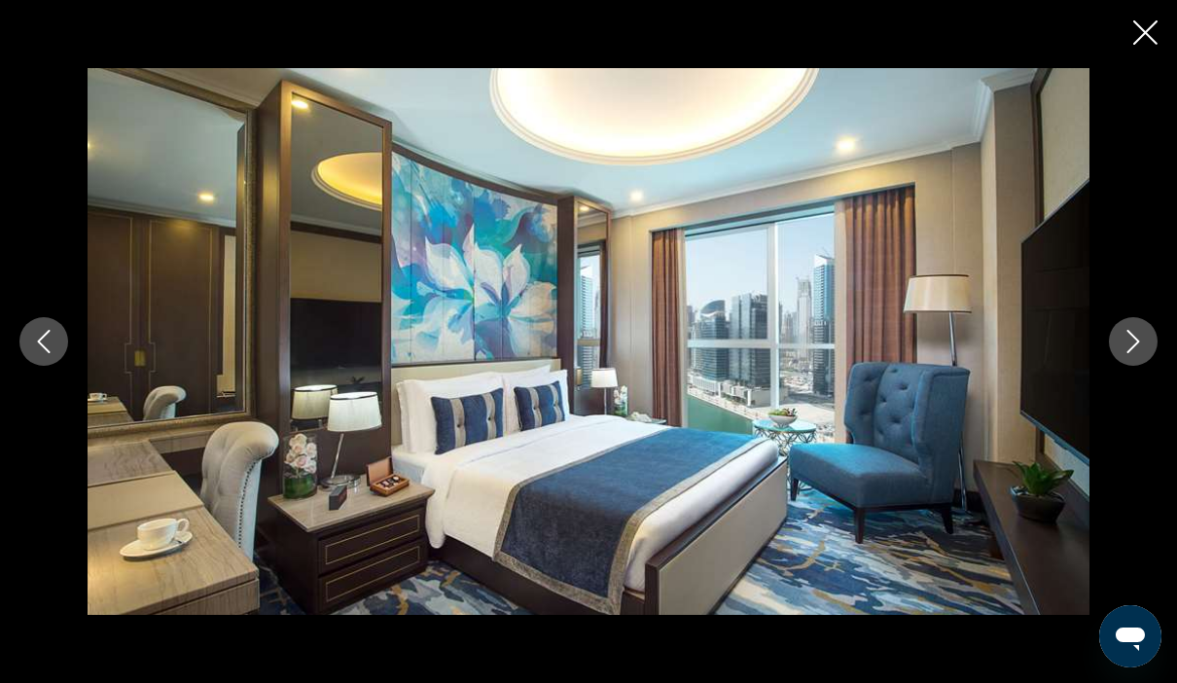
click at [1154, 344] on button "Next image" at bounding box center [1133, 341] width 49 height 49
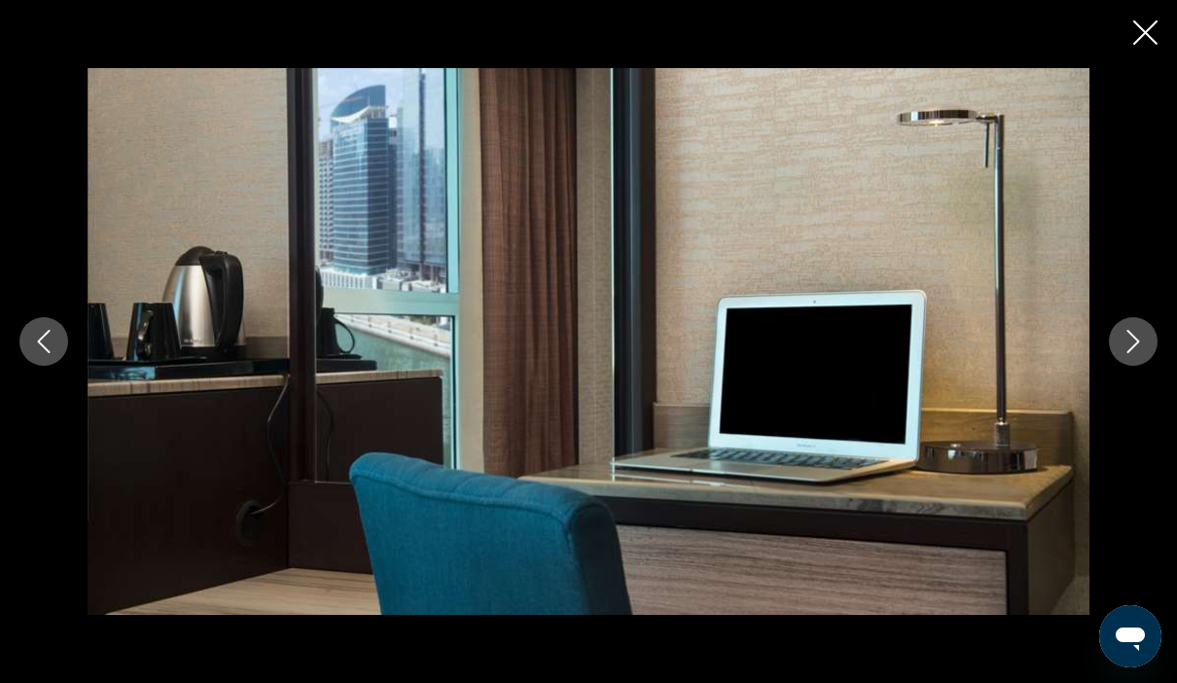
click at [1157, 329] on div "prev next" at bounding box center [588, 341] width 1177 height 547
click at [1143, 68] on div "prev next" at bounding box center [588, 341] width 1177 height 547
click at [1164, 68] on div "prev next" at bounding box center [588, 341] width 1177 height 547
click at [1143, 34] on icon "Close slideshow" at bounding box center [1146, 32] width 24 height 24
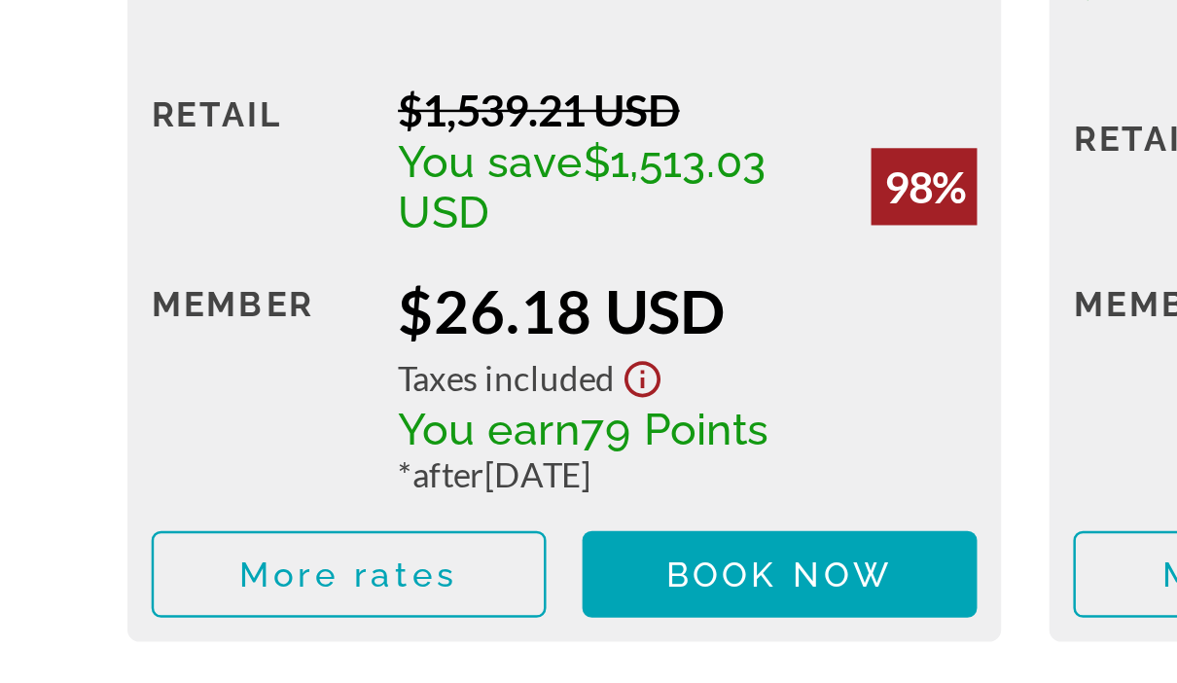
scroll to position [3105, 0]
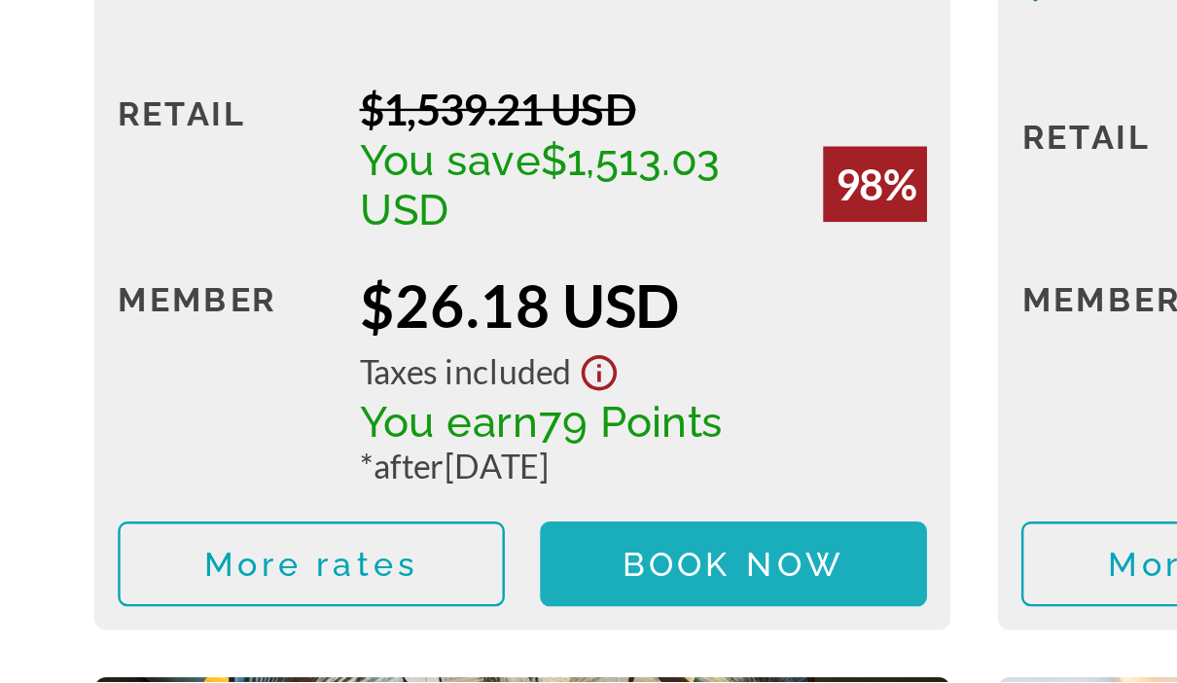
click at [319, 627] on span "Book now" at bounding box center [303, 635] width 92 height 16
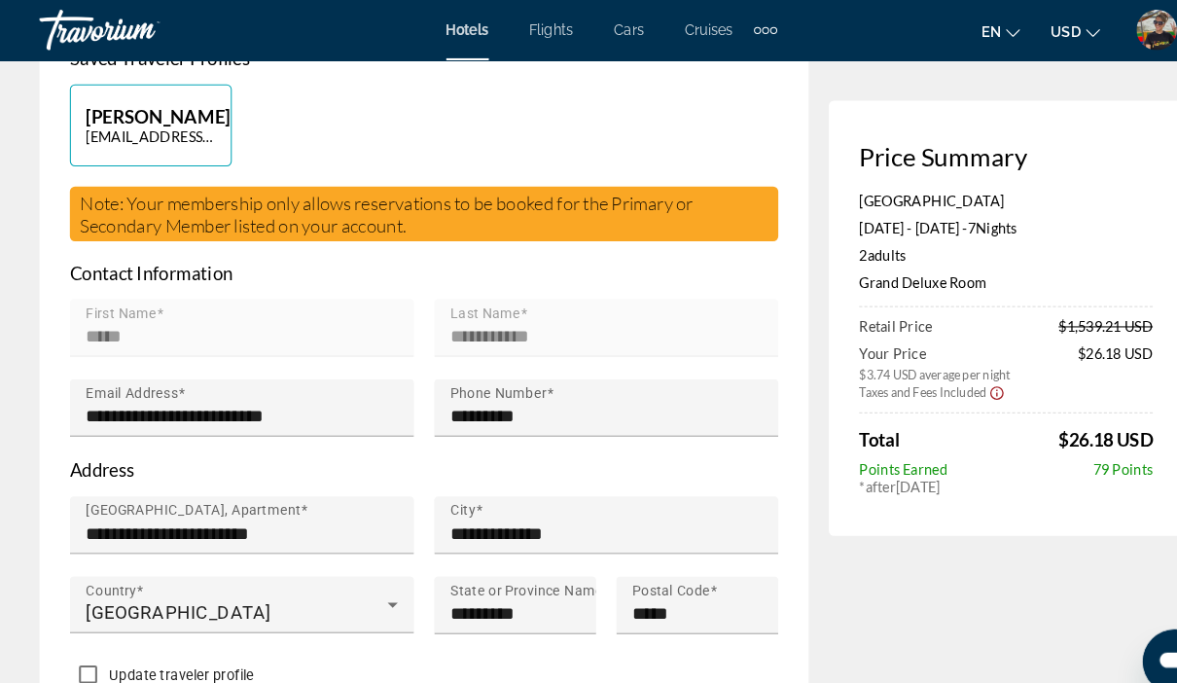
scroll to position [441, 0]
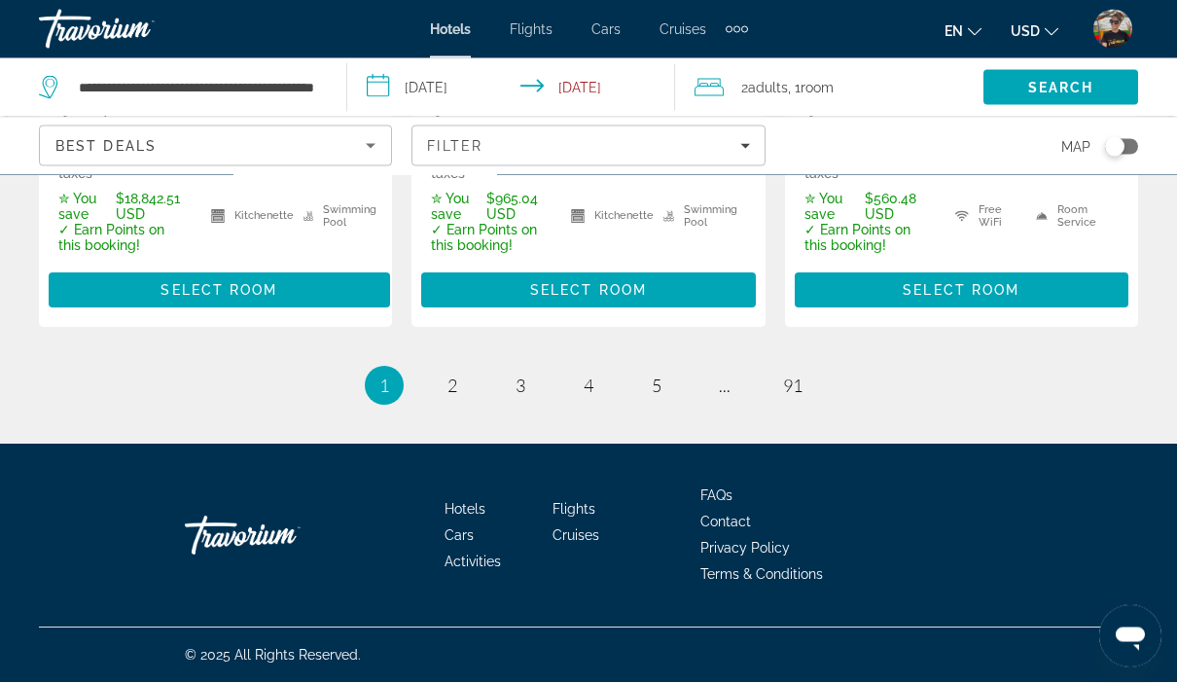
scroll to position [3030, 0]
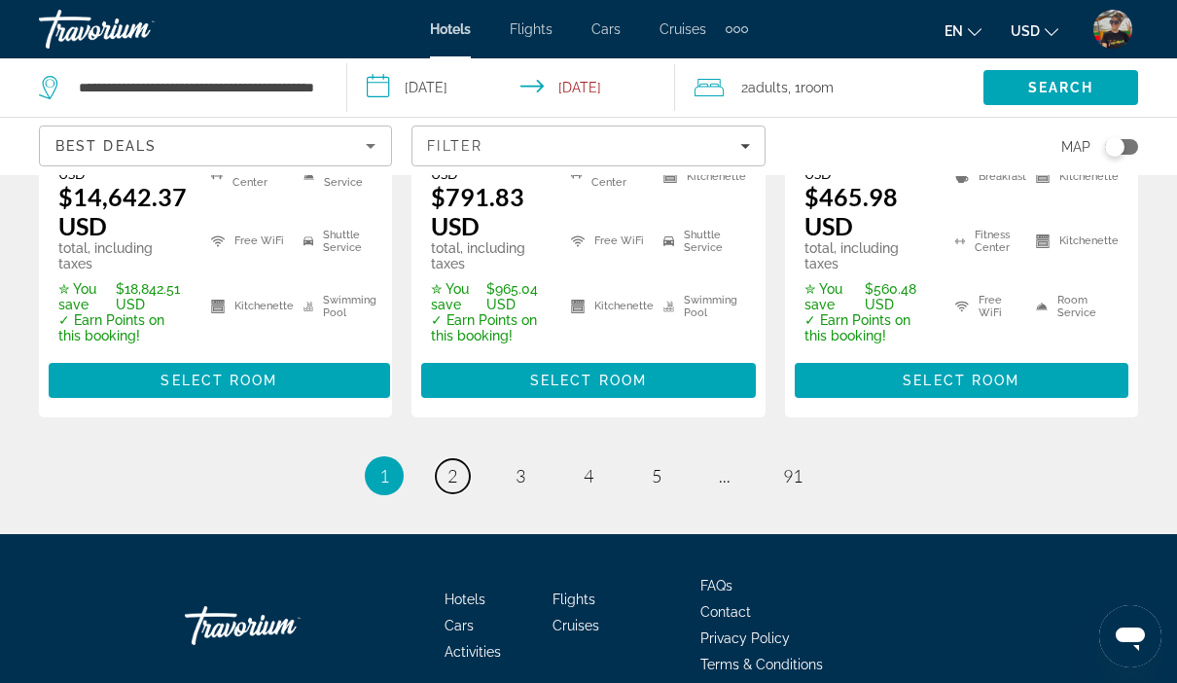
click at [457, 486] on span "2" at bounding box center [453, 475] width 10 height 21
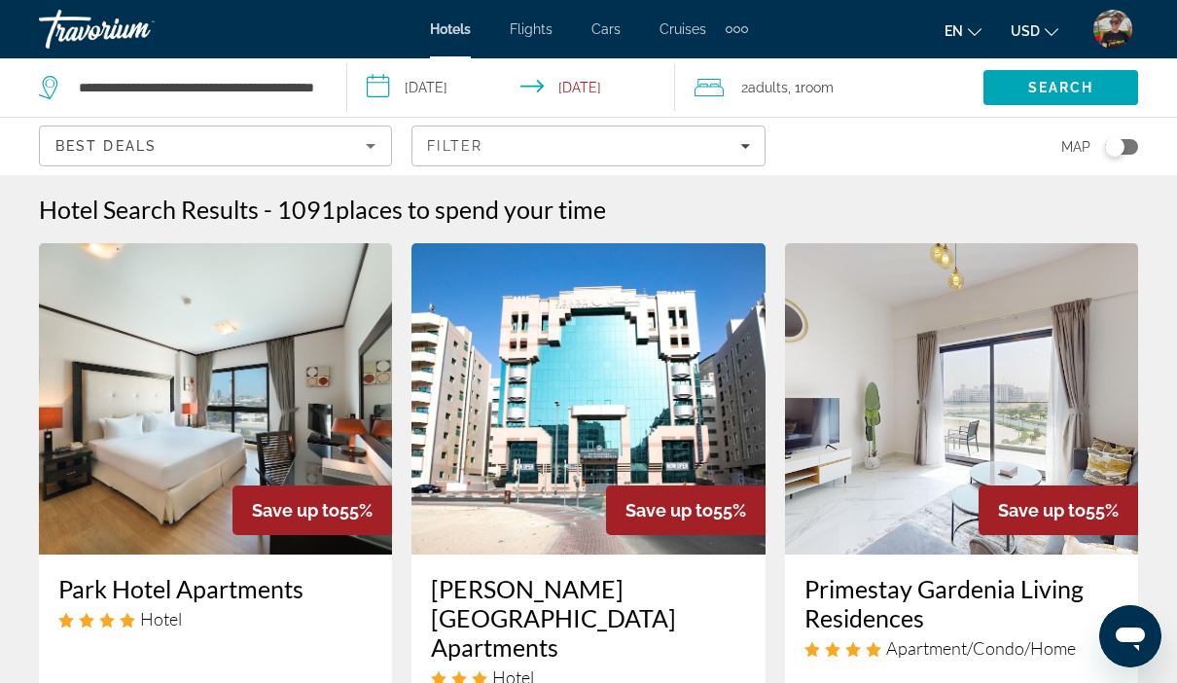
click at [461, 103] on input "**********" at bounding box center [515, 90] width 336 height 64
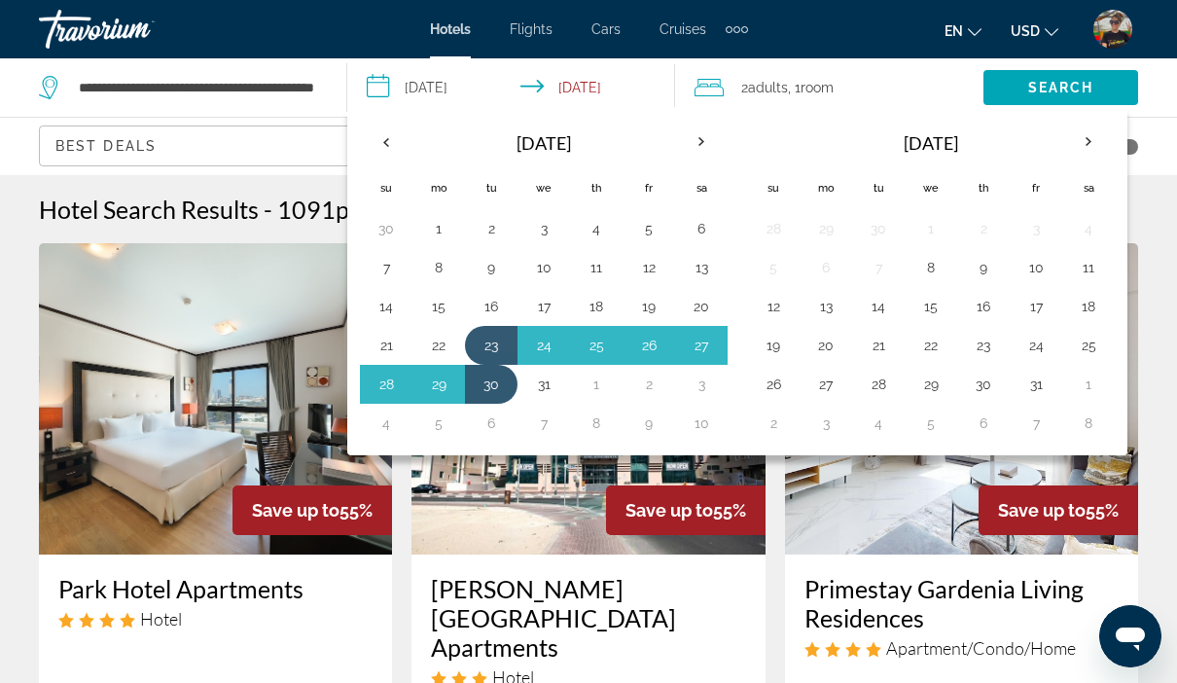
click at [1097, 155] on th "Next month" at bounding box center [1089, 142] width 53 height 43
click at [1097, 126] on th "Next month" at bounding box center [1089, 142] width 53 height 43
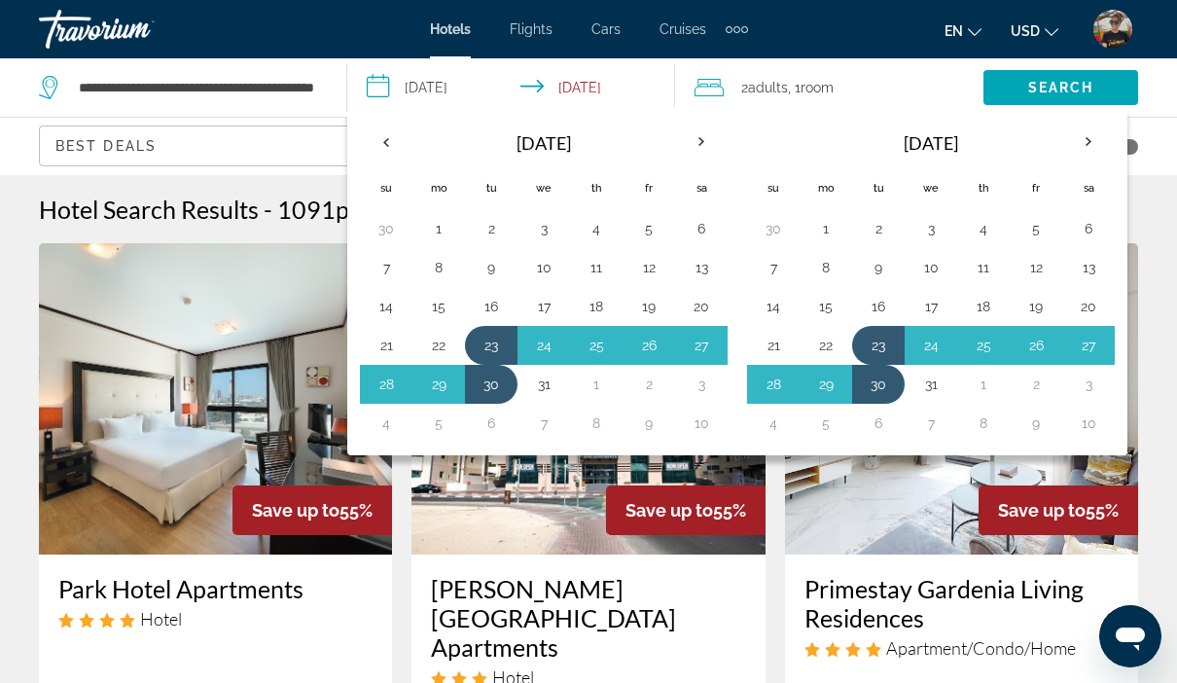
click at [1093, 132] on th "Next month" at bounding box center [1089, 142] width 53 height 43
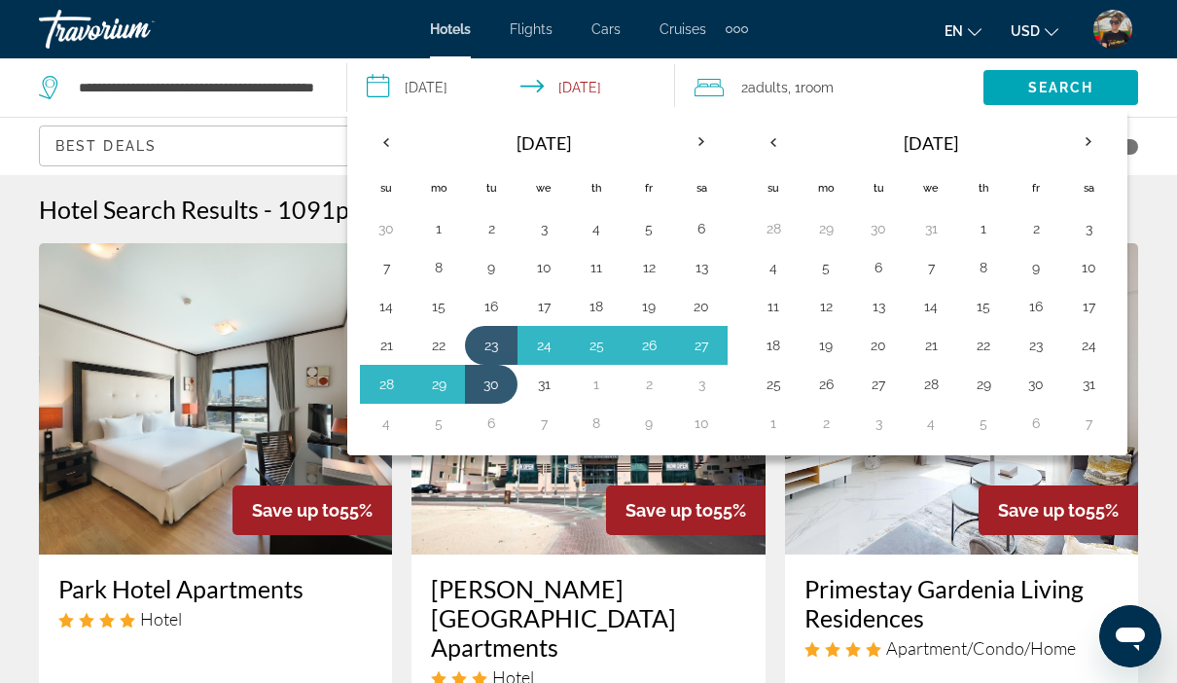
click at [1097, 144] on th "Next month" at bounding box center [1089, 142] width 53 height 43
click at [1034, 306] on button "13" at bounding box center [1036, 306] width 31 height 27
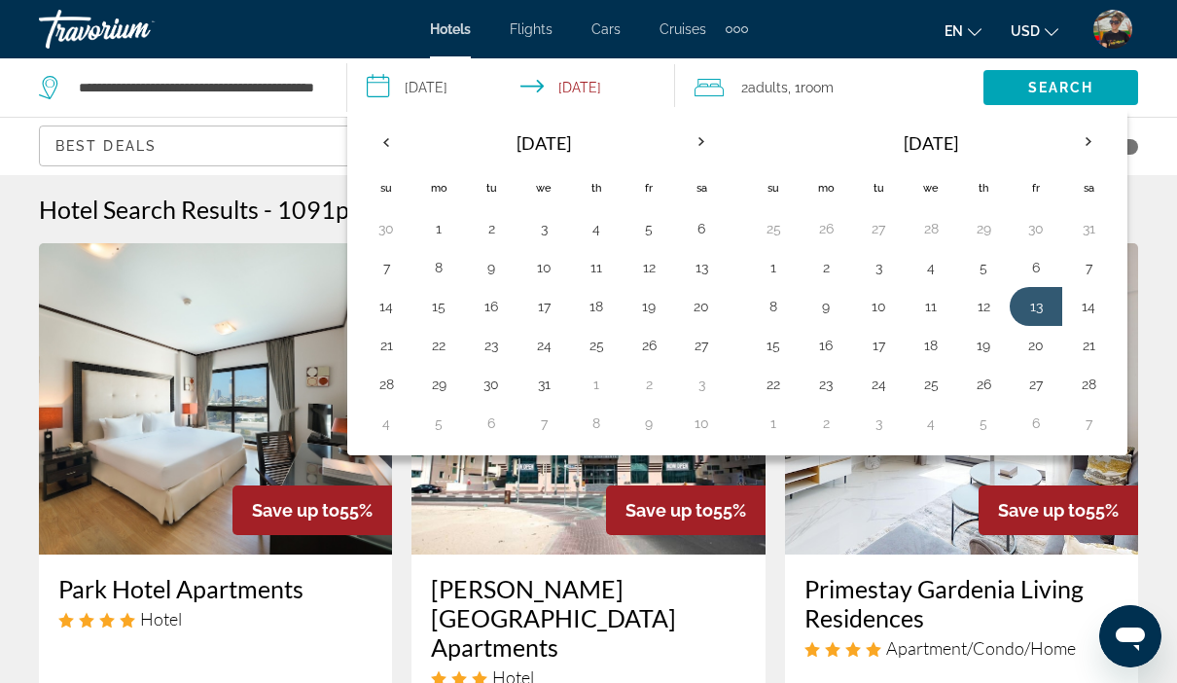
click at [942, 357] on button "18" at bounding box center [931, 345] width 31 height 27
type input "**********"
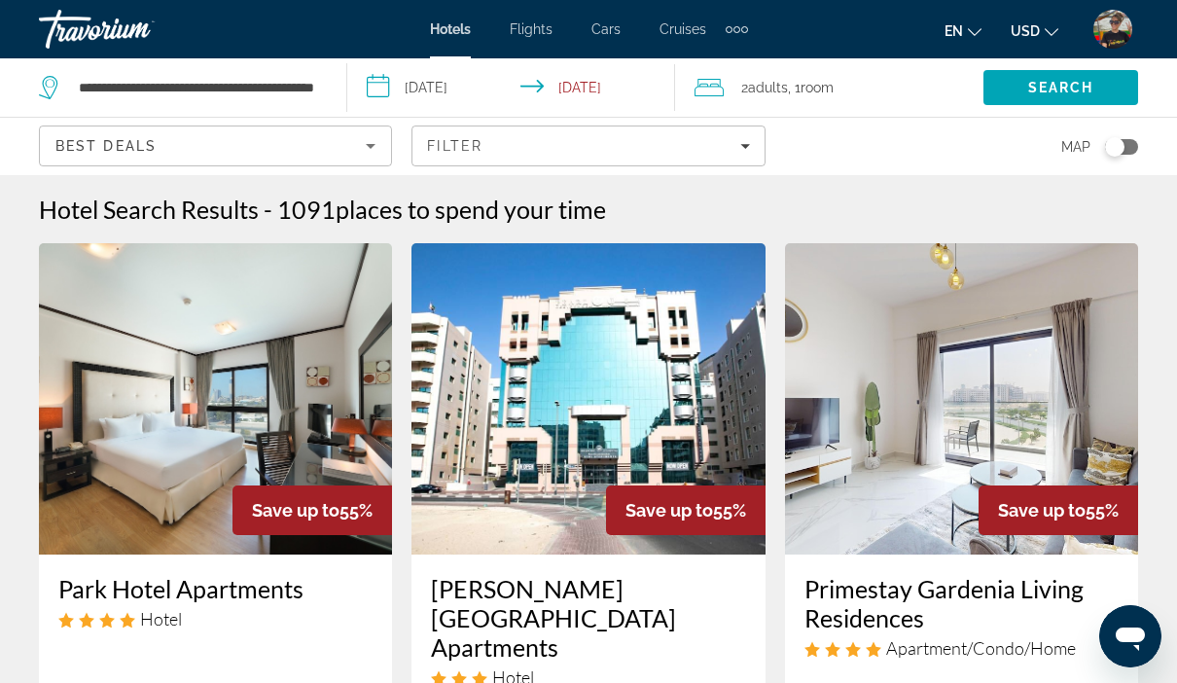
click at [1066, 94] on span "Search" at bounding box center [1061, 88] width 66 height 16
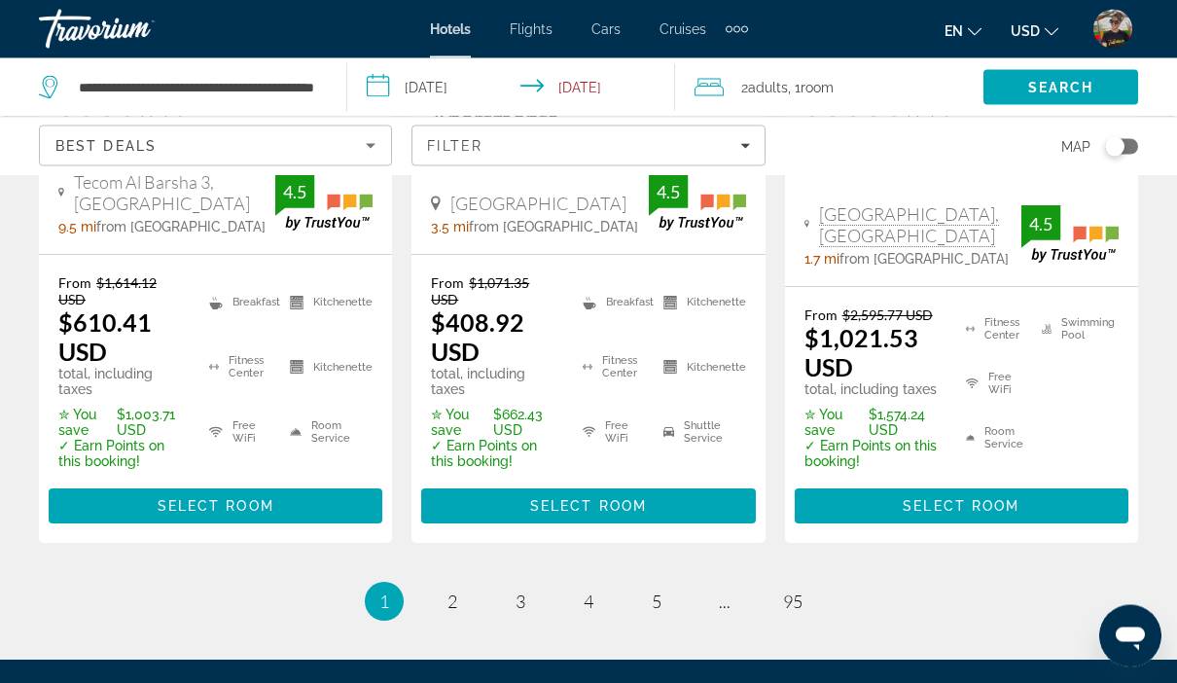
scroll to position [3070, 0]
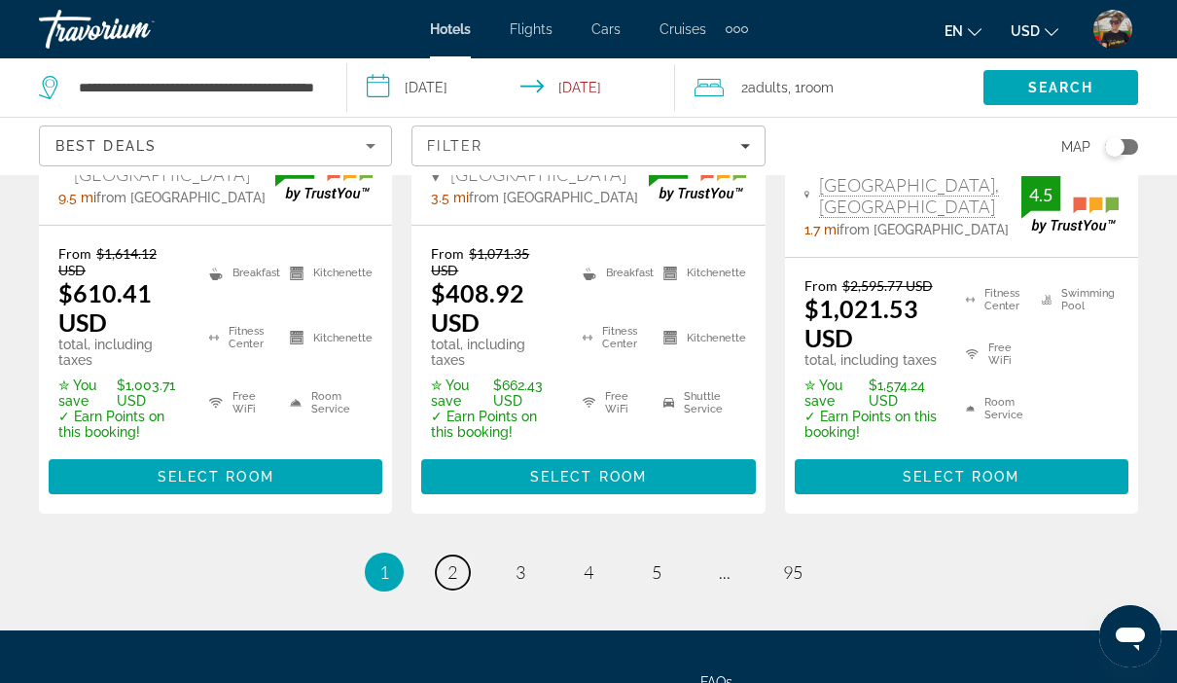
click at [449, 556] on link "page 2" at bounding box center [453, 573] width 34 height 34
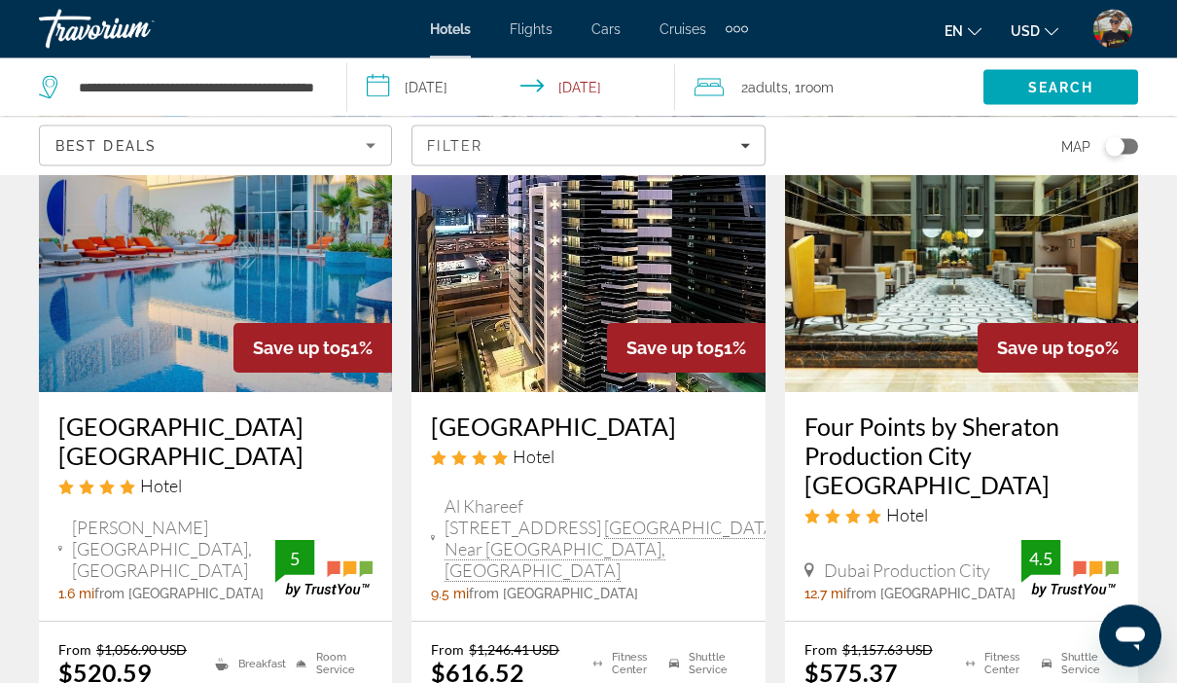
scroll to position [2665, 0]
